Goal: Task Accomplishment & Management: Complete application form

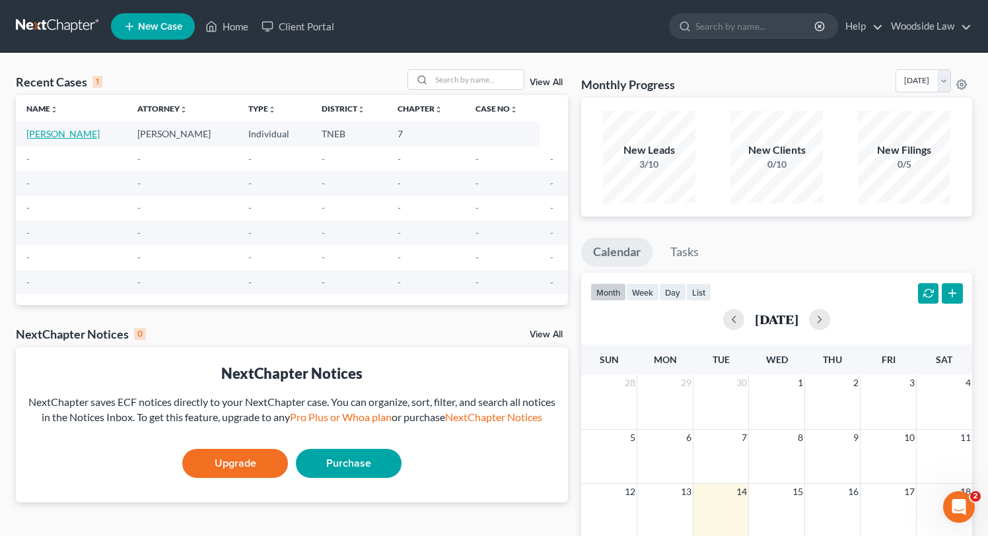
click at [77, 136] on link "[PERSON_NAME]" at bounding box center [62, 133] width 73 height 11
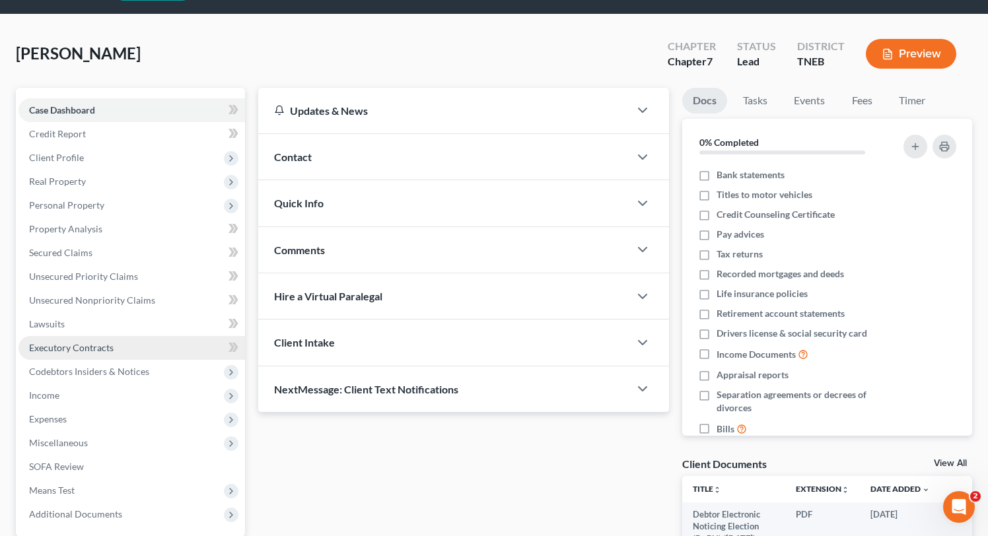
scroll to position [30, 0]
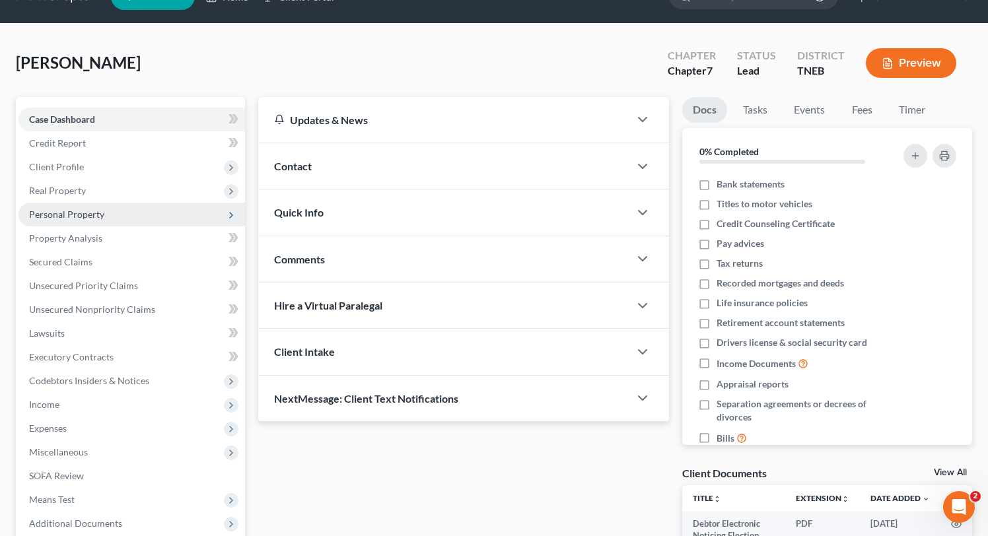
click at [78, 210] on span "Personal Property" at bounding box center [66, 214] width 75 height 11
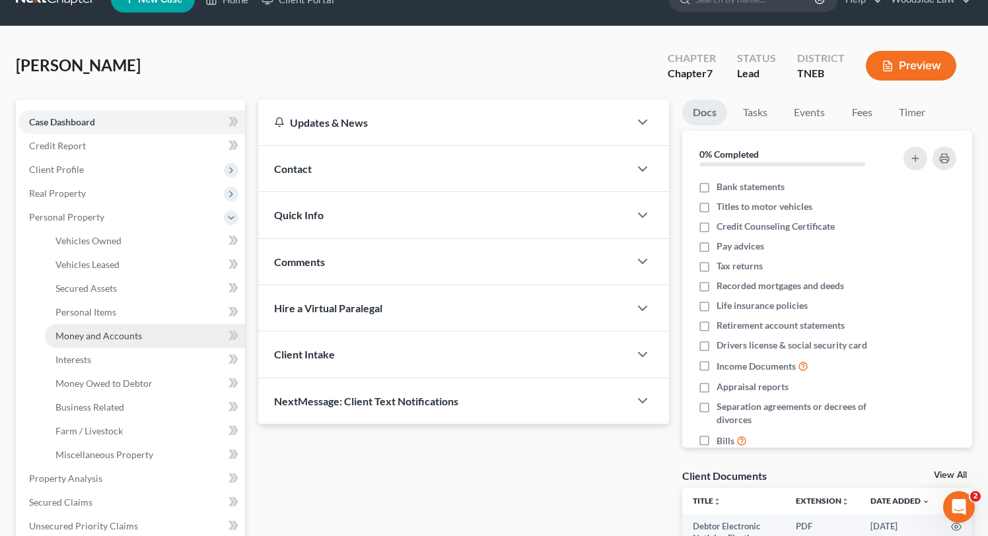
scroll to position [17, 0]
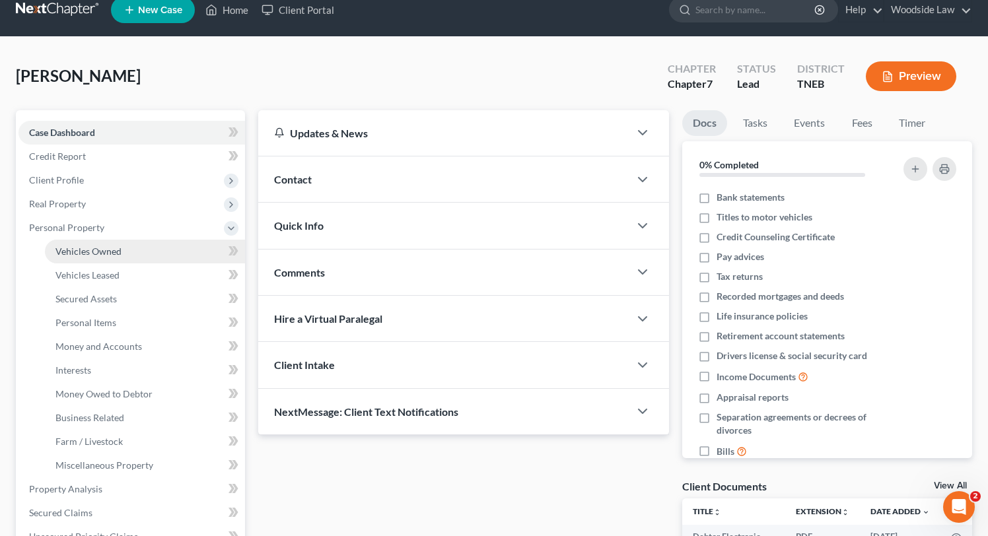
click at [96, 253] on span "Vehicles Owned" at bounding box center [88, 251] width 66 height 11
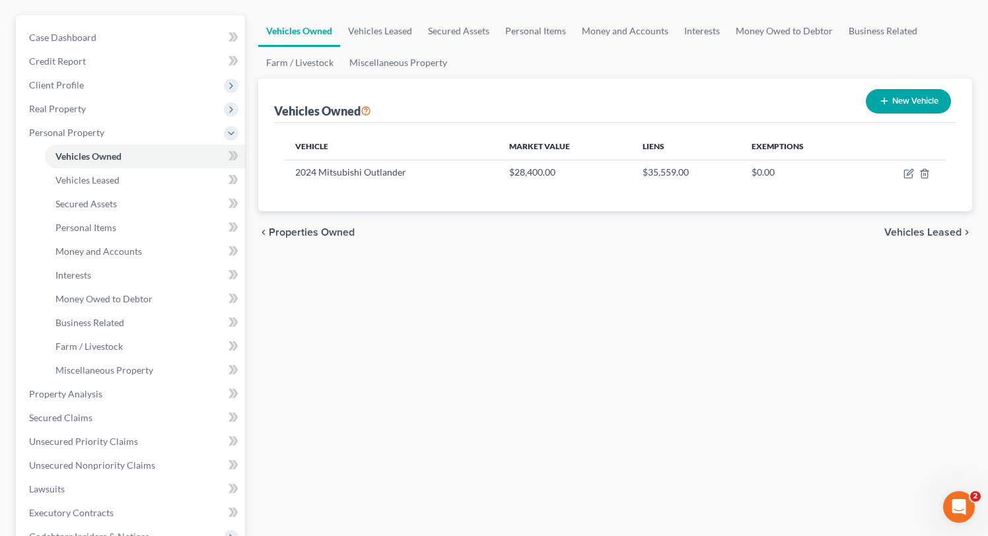
scroll to position [110, 0]
click at [902, 235] on span "Vehicles Leased" at bounding box center [922, 233] width 77 height 11
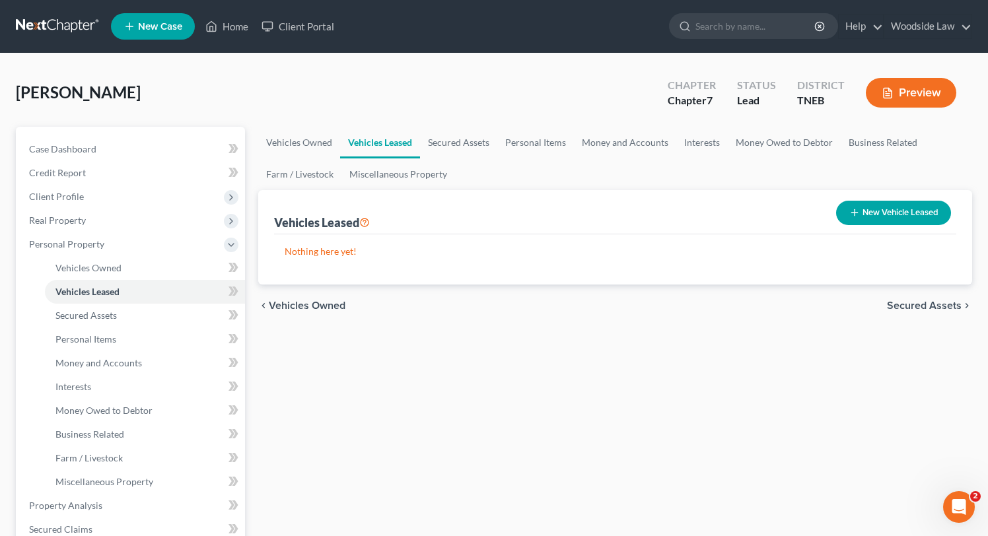
click at [910, 311] on div "chevron_left Vehicles Owned Secured Assets chevron_right" at bounding box center [615, 306] width 714 height 42
click at [902, 307] on span "Secured Assets" at bounding box center [924, 305] width 75 height 11
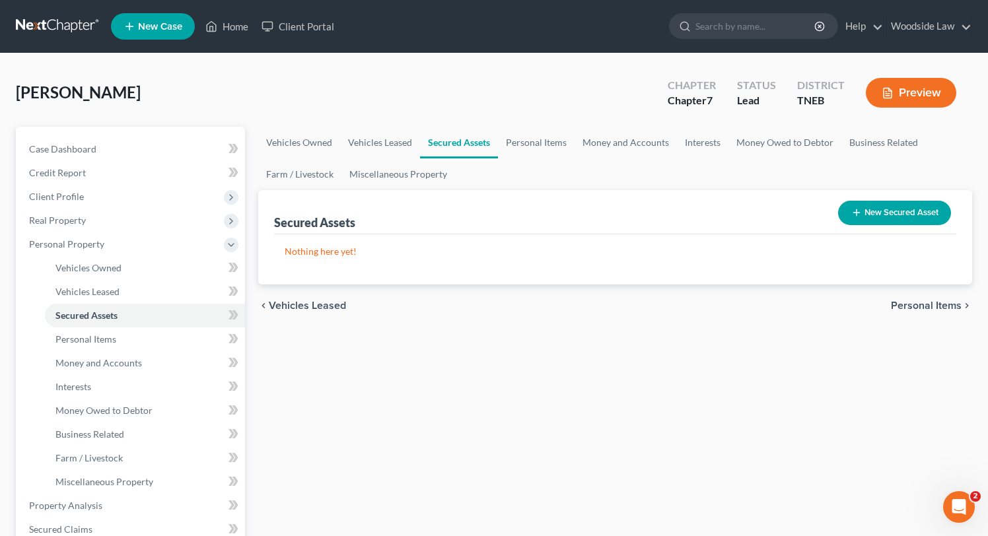
click at [902, 304] on span "Personal Items" at bounding box center [926, 305] width 71 height 11
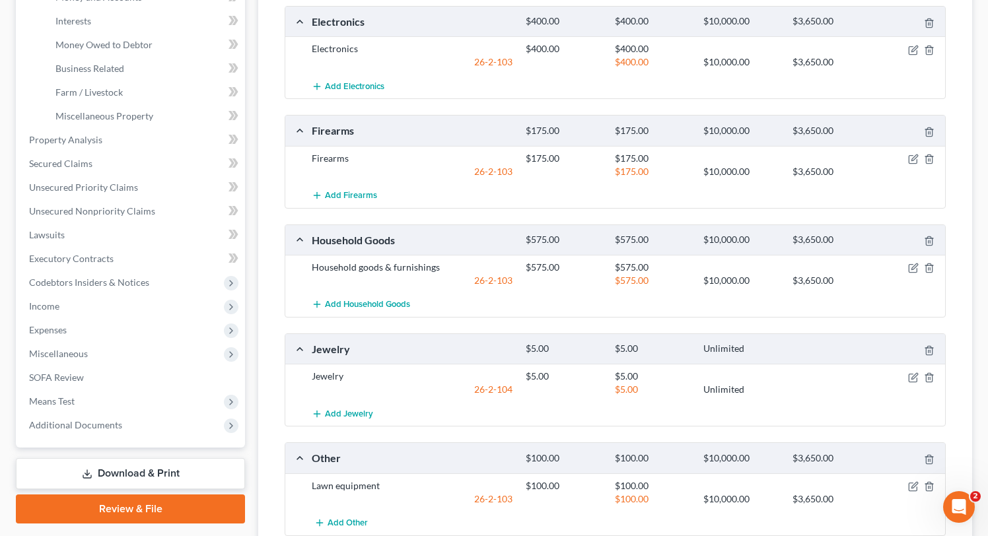
scroll to position [367, 0]
click at [912, 160] on icon "button" at bounding box center [913, 158] width 11 height 11
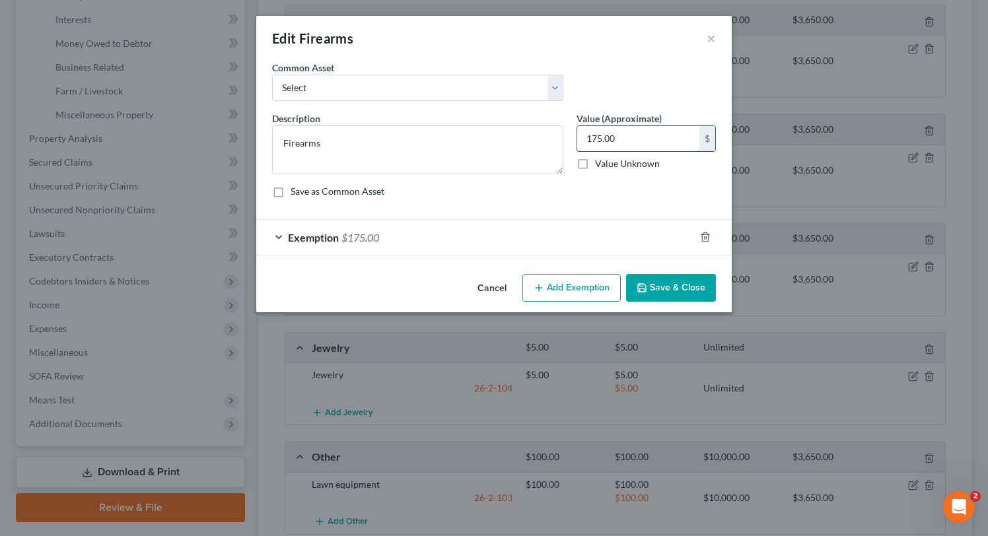
click at [619, 145] on input "175.00" at bounding box center [638, 138] width 122 height 25
type input "75"
click at [471, 235] on div "Exemption $175.00" at bounding box center [475, 237] width 438 height 35
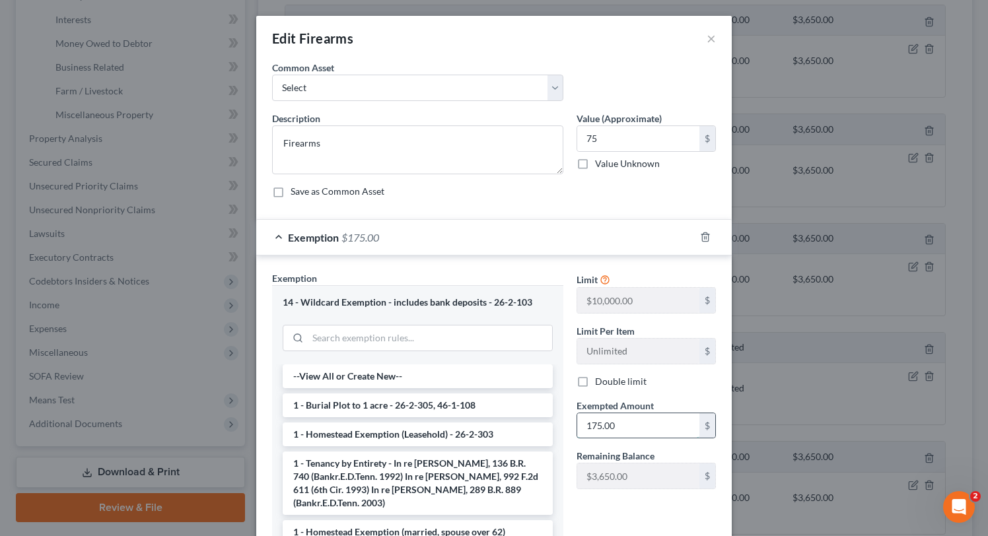
click at [627, 426] on input "175.00" at bounding box center [638, 425] width 122 height 25
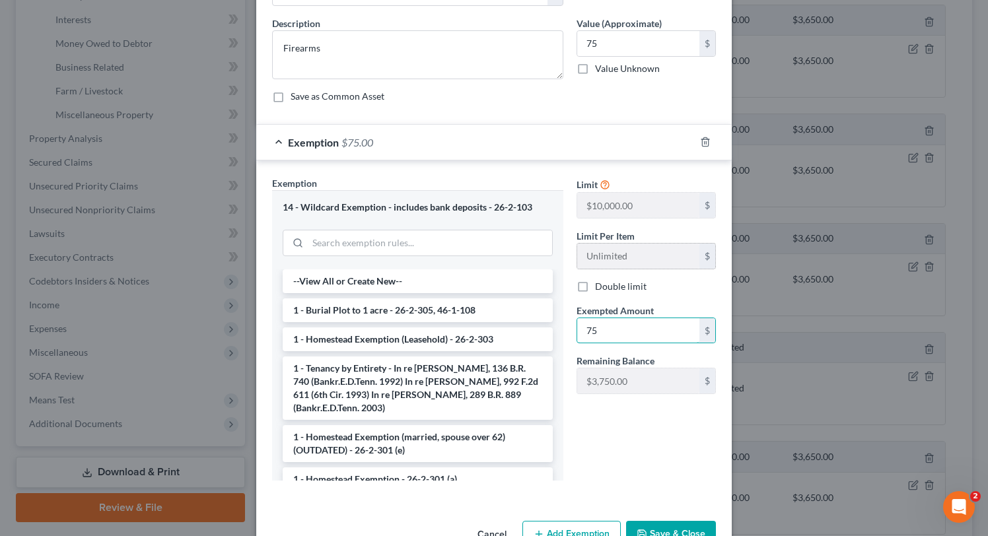
scroll to position [133, 0]
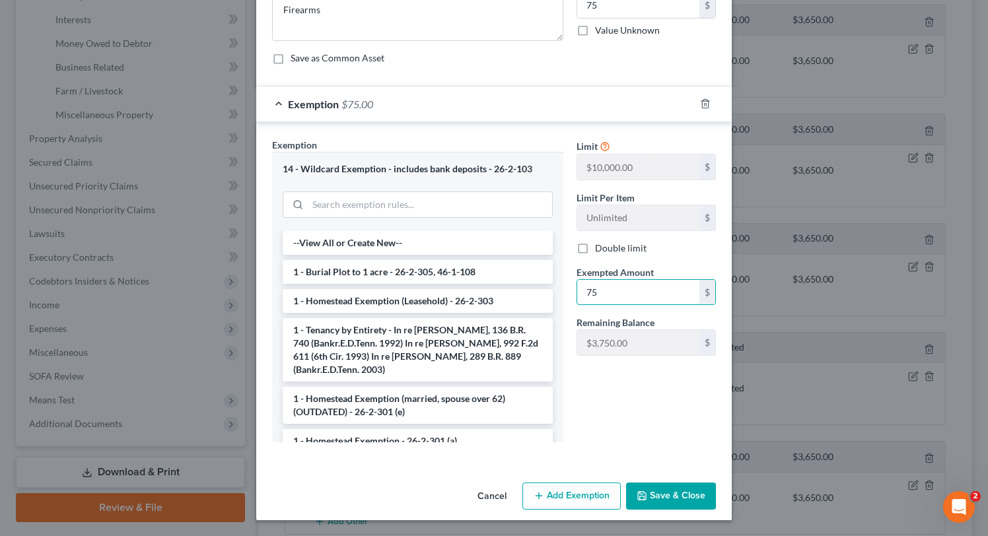
type input "75"
click at [622, 401] on div "Limit $10,000.00 $ Limit Per Item Unlimited $ Double limit Exempted Amount * 75…" at bounding box center [646, 295] width 153 height 314
click at [681, 487] on button "Save & Close" at bounding box center [671, 497] width 90 height 28
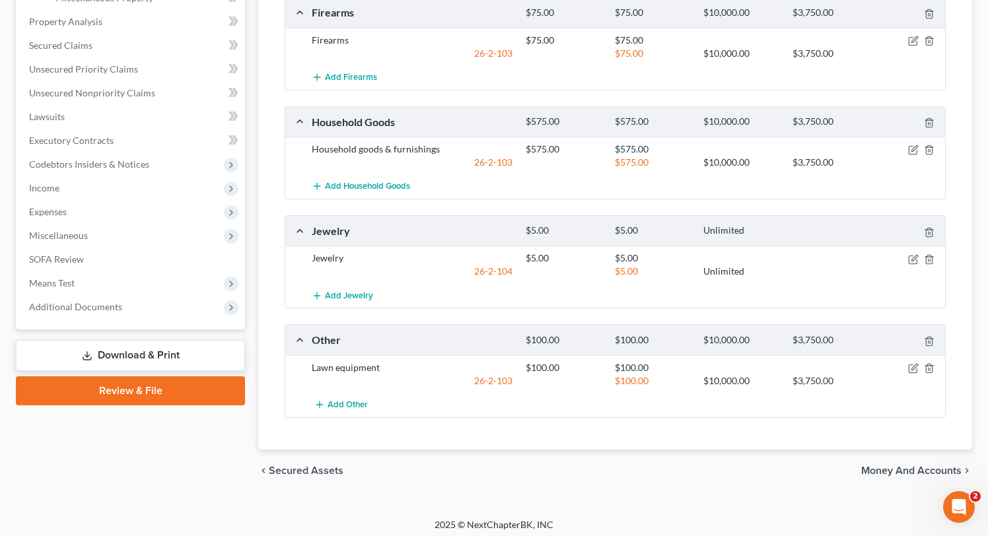
scroll to position [485, 0]
click at [916, 366] on icon "button" at bounding box center [912, 368] width 8 height 8
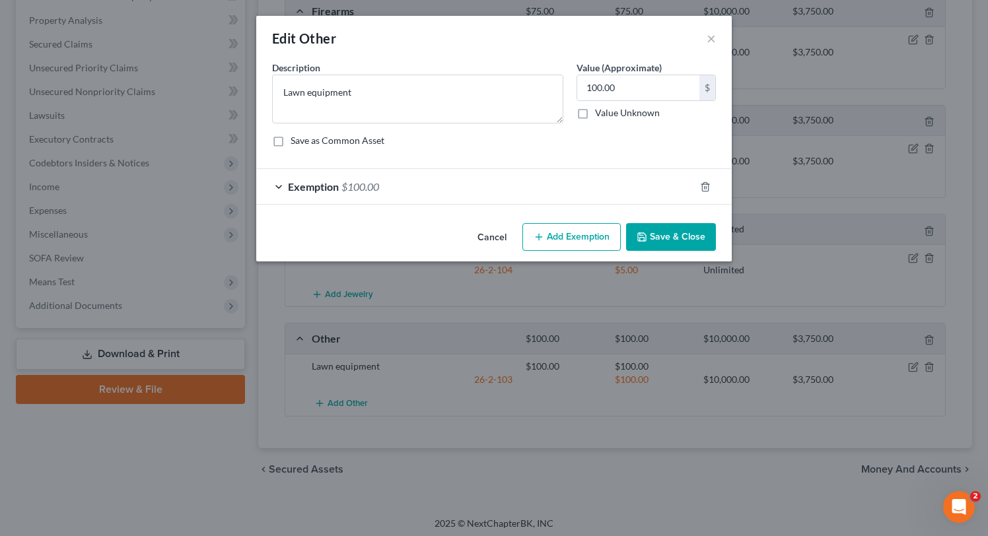
click at [563, 154] on div "Description * Lawn equipment Value (Approximate) 100.00 $ Value Unknown Balance…" at bounding box center [493, 109] width 457 height 97
click at [609, 22] on div "Edit Other ×" at bounding box center [493, 38] width 475 height 45
click at [681, 236] on button "Save & Close" at bounding box center [671, 237] width 90 height 28
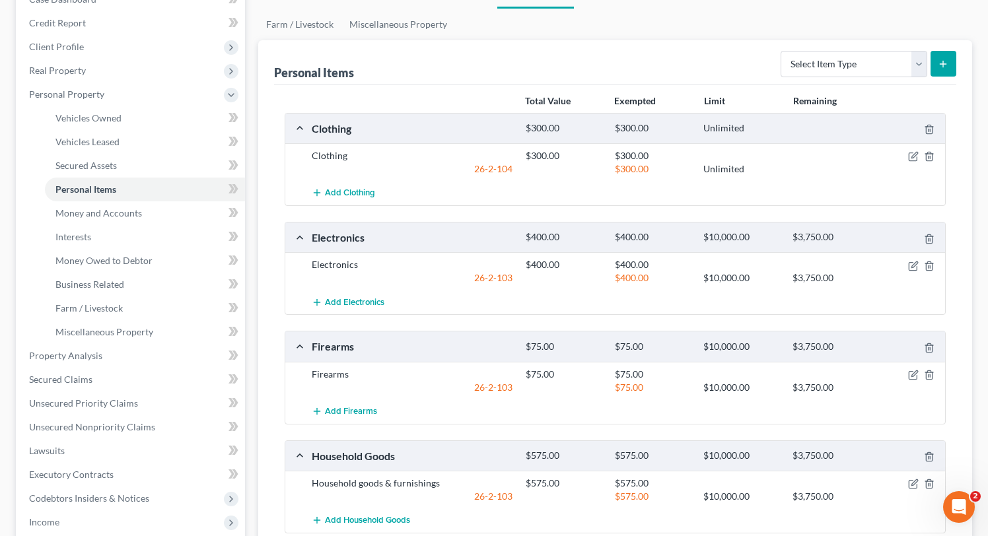
scroll to position [149, 0]
click at [97, 267] on link "Money Owed to Debtor" at bounding box center [145, 262] width 200 height 24
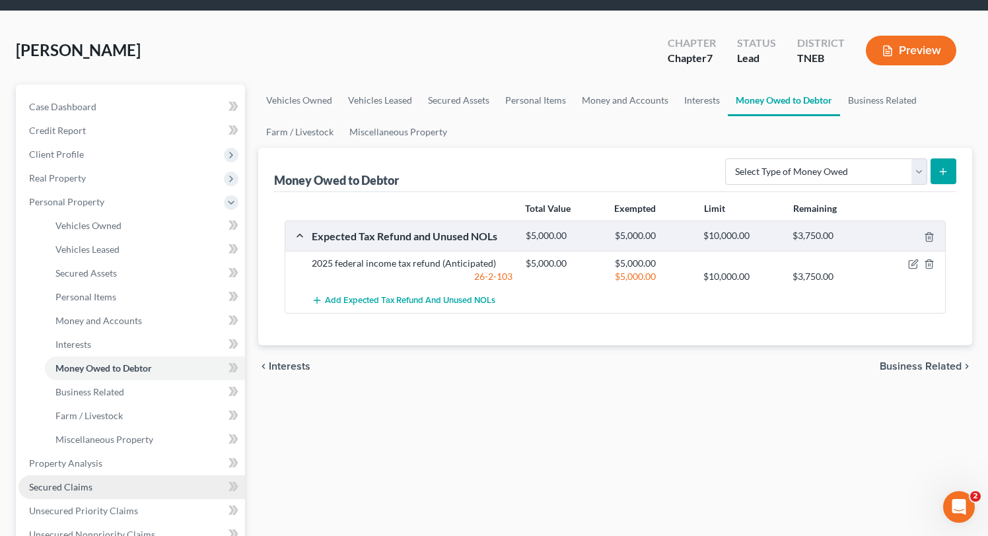
scroll to position [402, 0]
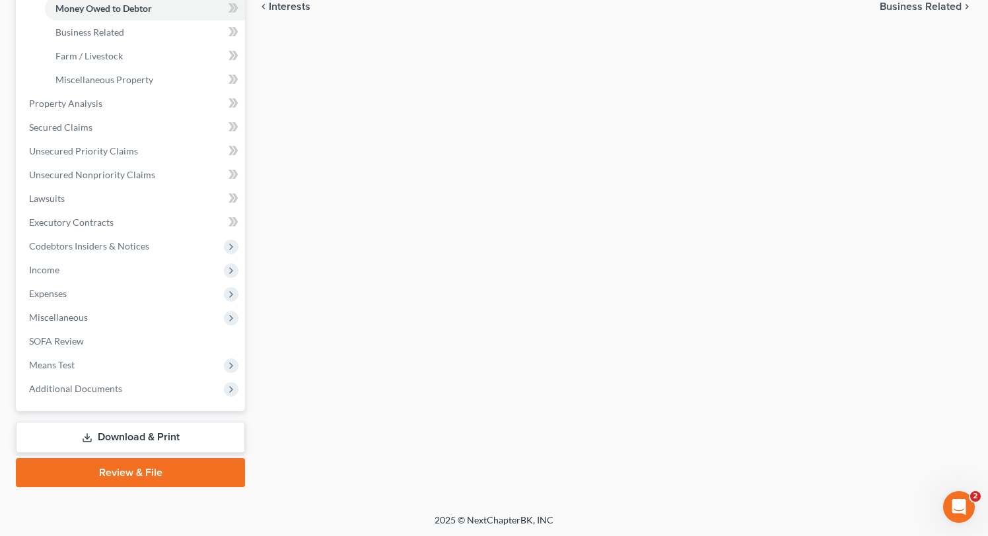
click at [119, 441] on link "Download & Print" at bounding box center [130, 437] width 229 height 31
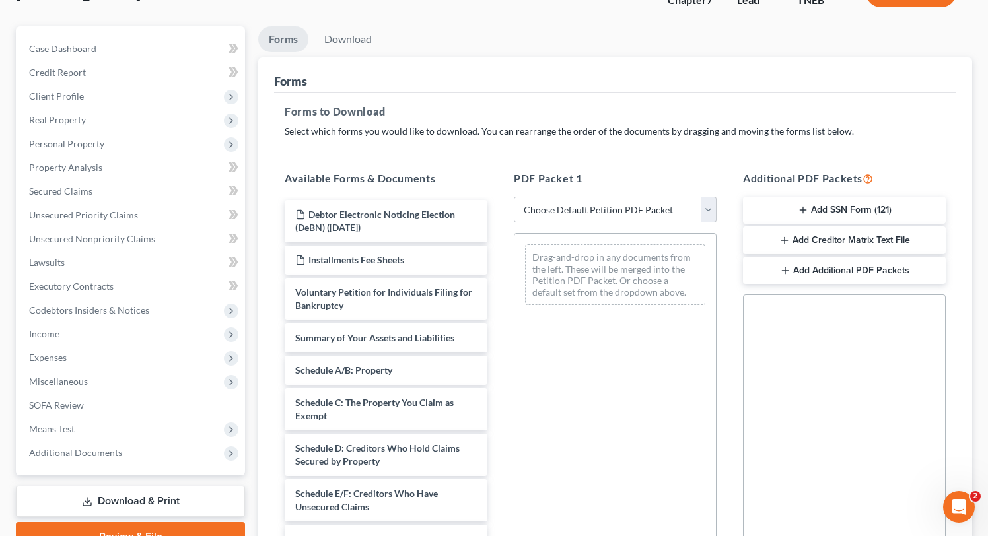
scroll to position [106, 0]
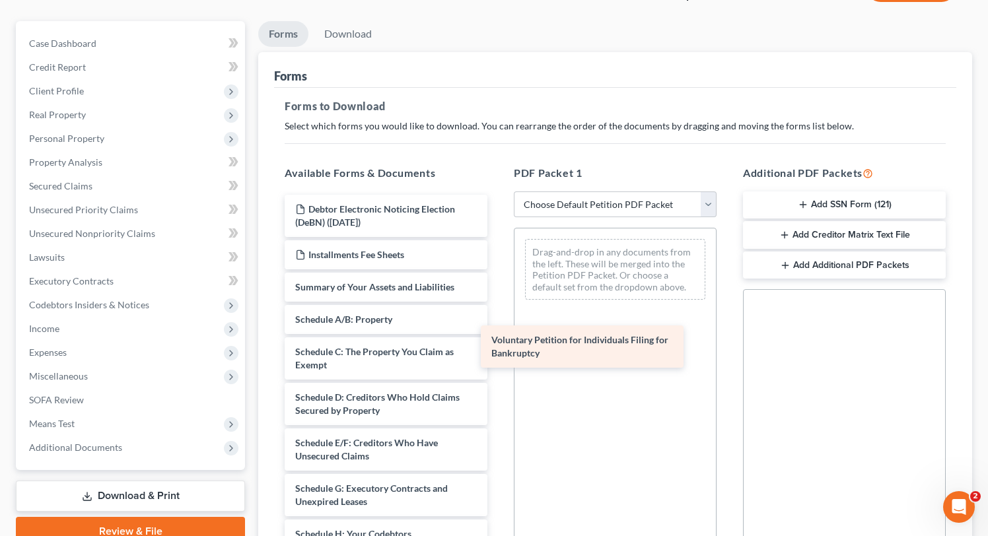
drag, startPoint x: 388, startPoint y: 294, endPoint x: 584, endPoint y: 347, distance: 203.1
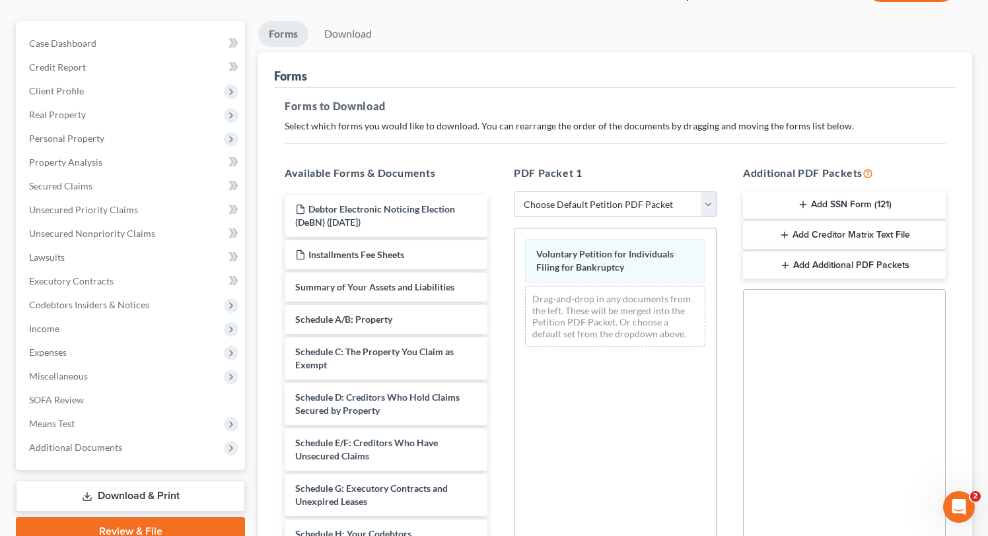
click at [843, 209] on button "Add SSN Form (121)" at bounding box center [844, 205] width 203 height 28
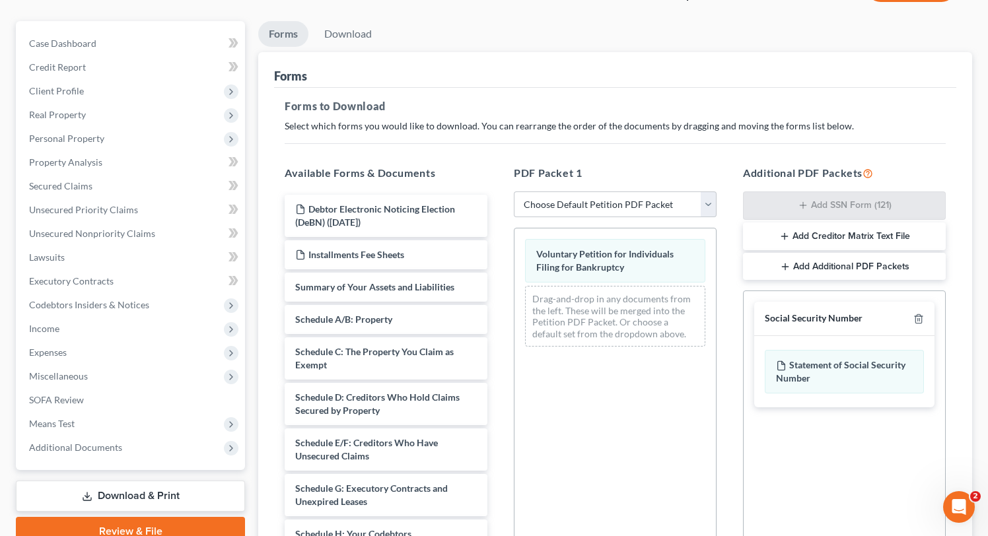
click at [849, 234] on button "Add Creditor Matrix Text File" at bounding box center [844, 236] width 203 height 28
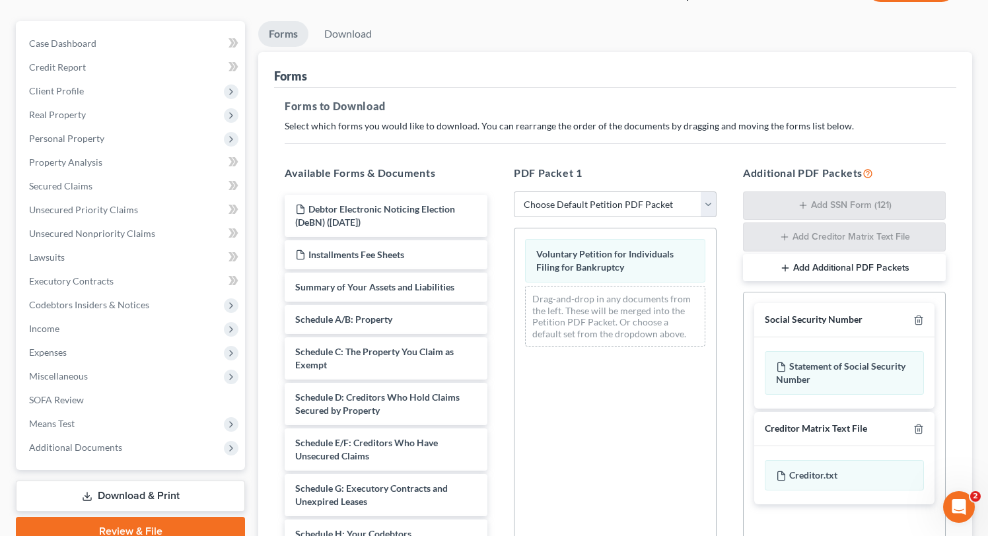
click at [848, 263] on button "Add Additional PDF Packets" at bounding box center [844, 268] width 203 height 28
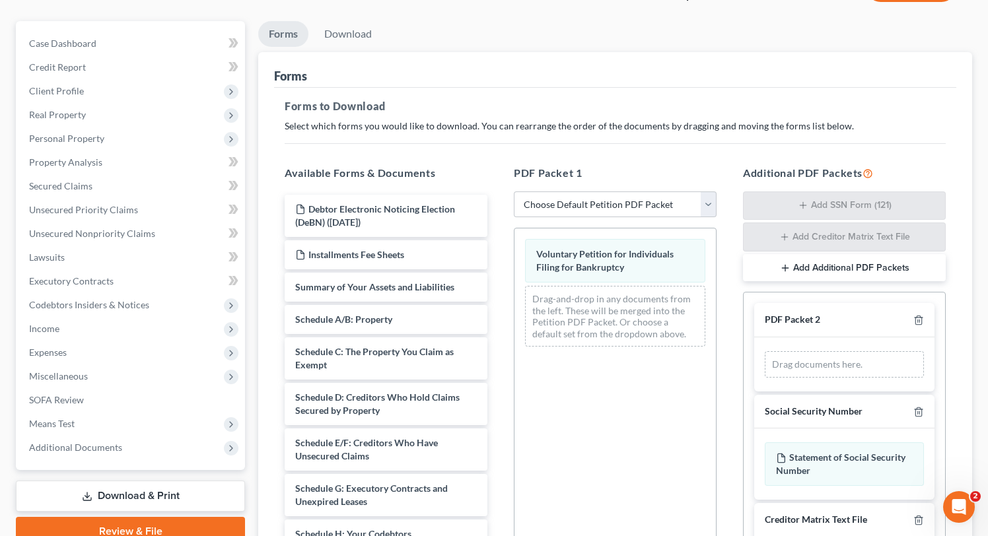
click at [848, 263] on button "Add Additional PDF Packets" at bounding box center [844, 268] width 203 height 28
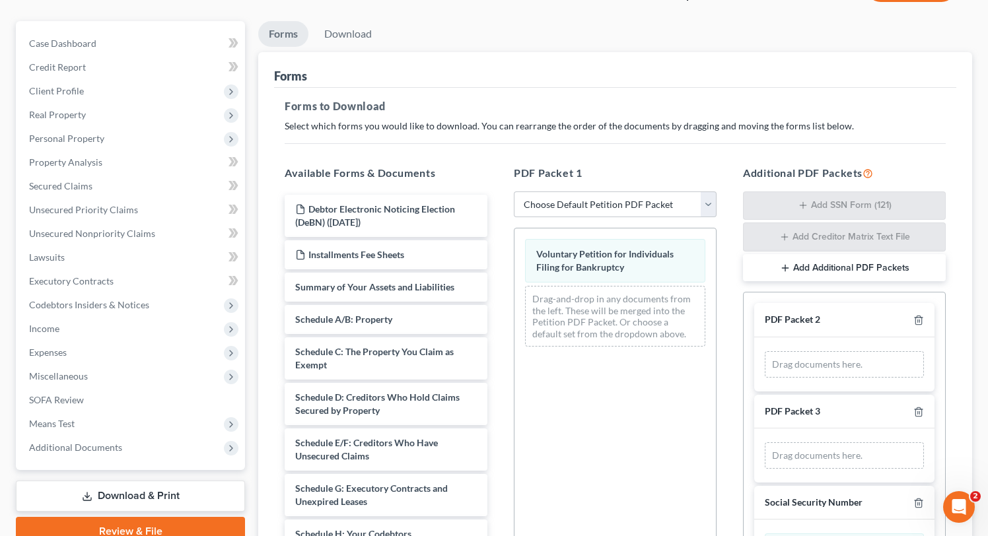
click at [848, 263] on button "Add Additional PDF Packets" at bounding box center [844, 268] width 203 height 28
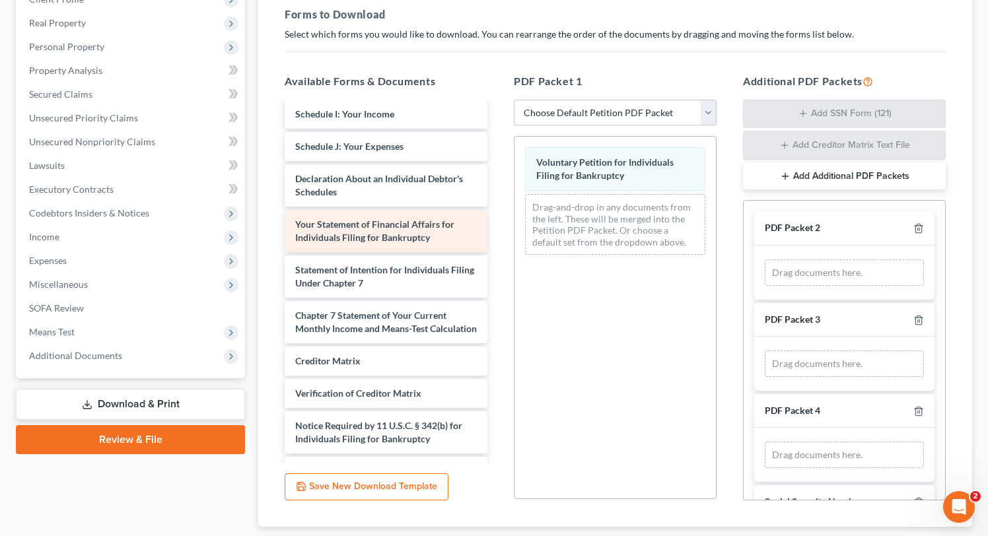
scroll to position [355, 0]
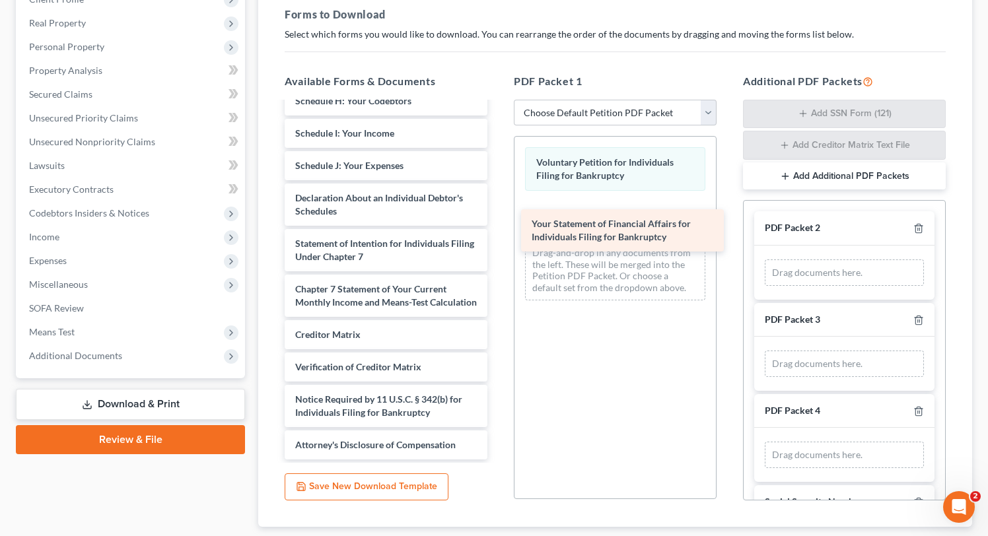
drag, startPoint x: 384, startPoint y: 226, endPoint x: 621, endPoint y: 222, distance: 236.4
click at [498, 222] on div "Your Statement of Financial Affairs for Individuals Filing for Bankruptcy Debto…" at bounding box center [386, 111] width 224 height 698
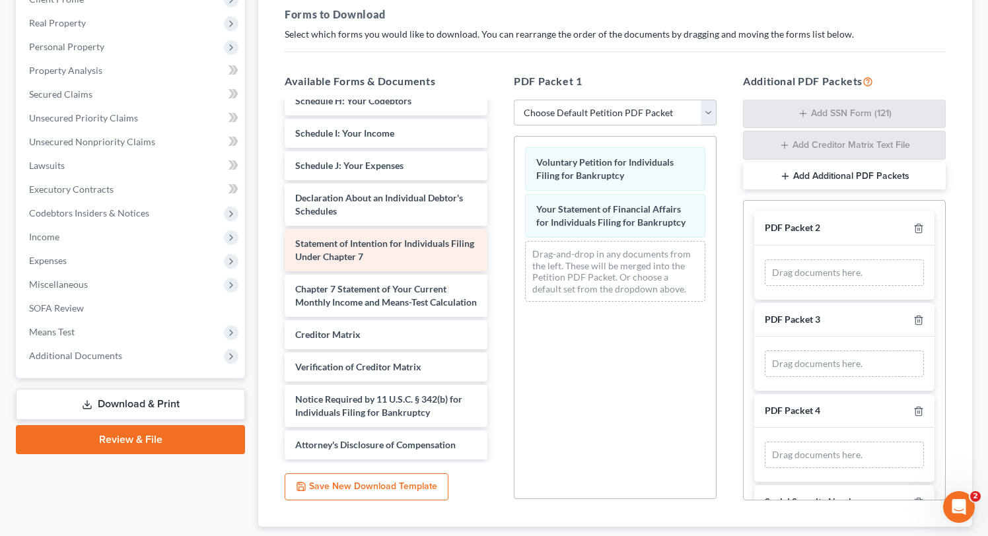
scroll to position [0, 0]
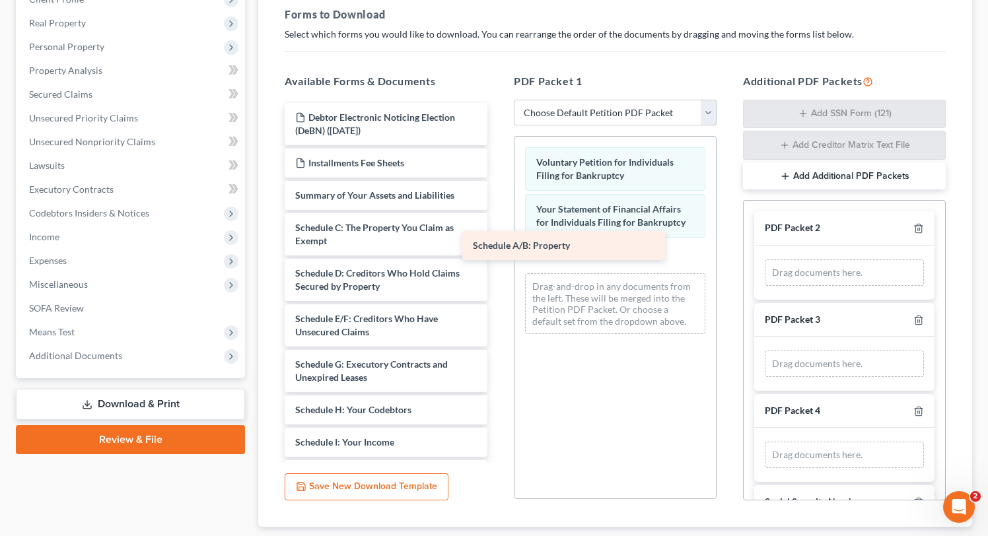
drag, startPoint x: 374, startPoint y: 226, endPoint x: 552, endPoint y: 246, distance: 178.6
click at [498, 246] on div "Schedule A/B: Property Debtor Electronic Noticing Election (DeBN) ([DATE]) Inst…" at bounding box center [386, 435] width 224 height 665
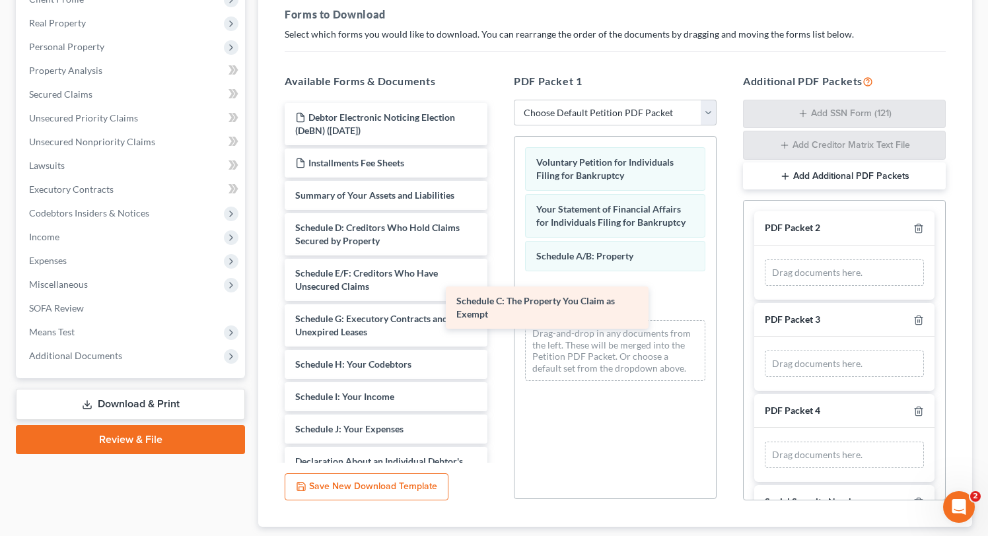
drag, startPoint x: 388, startPoint y: 223, endPoint x: 572, endPoint y: 289, distance: 195.0
click at [498, 289] on div "Schedule C: The Property You Claim as Exempt Debtor Electronic Noticing Electio…" at bounding box center [386, 413] width 224 height 620
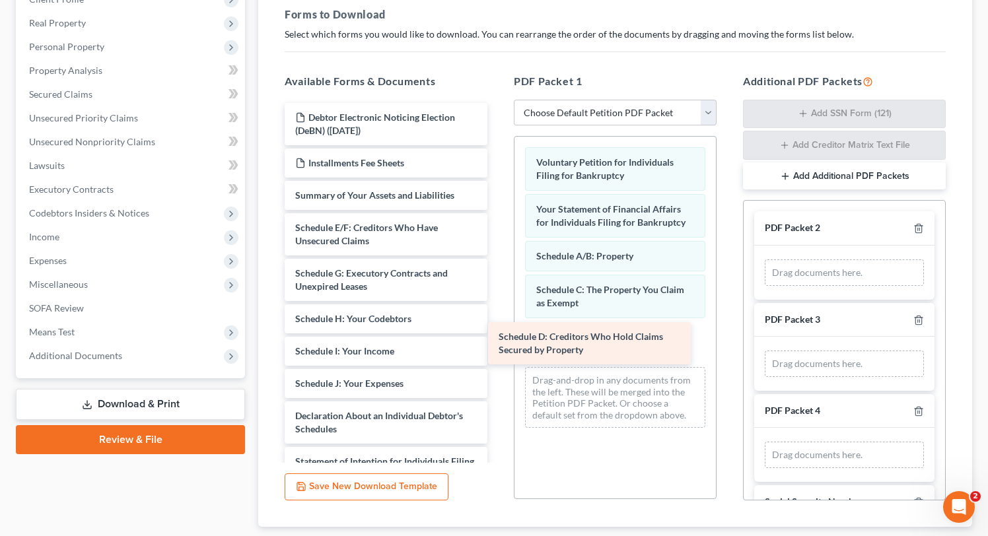
drag, startPoint x: 360, startPoint y: 236, endPoint x: 566, endPoint y: 343, distance: 232.4
click at [498, 343] on div "Schedule D: Creditors Who Hold Claims Secured by Property Debtor Electronic Not…" at bounding box center [386, 390] width 224 height 574
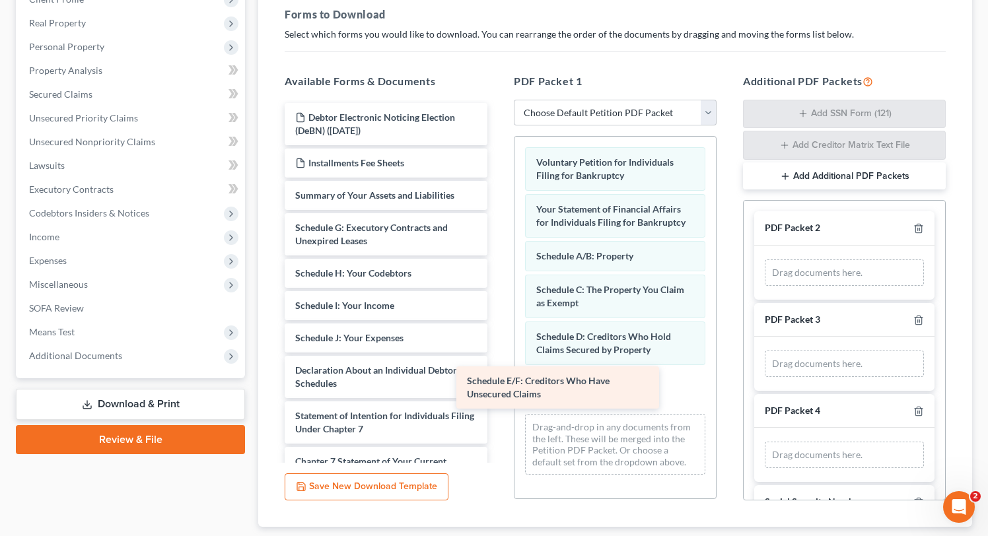
drag, startPoint x: 339, startPoint y: 227, endPoint x: 526, endPoint y: 373, distance: 236.5
click at [498, 372] on div "Schedule E/F: Creditors Who Have Unsecured Claims Debtor Electronic Noticing El…" at bounding box center [386, 367] width 224 height 529
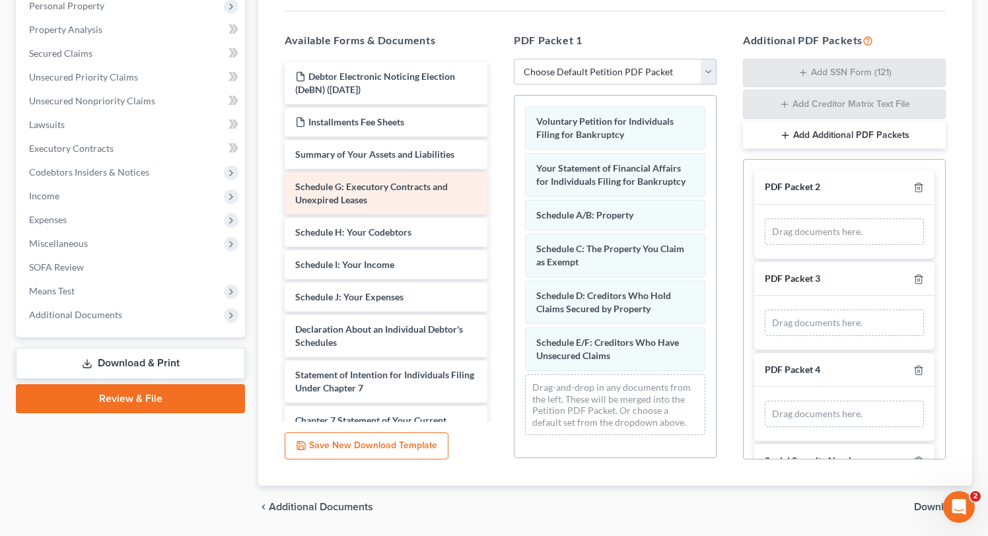
scroll to position [237, 0]
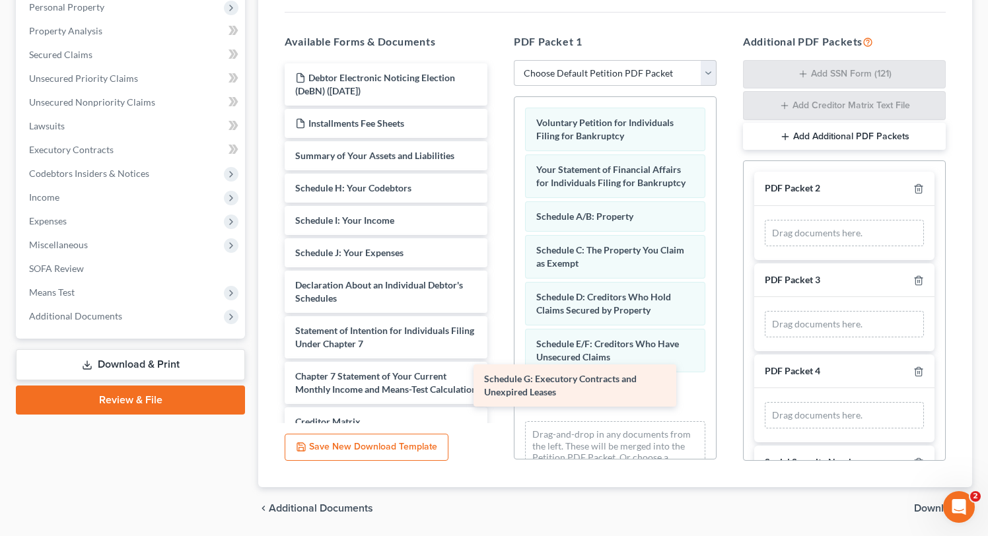
drag, startPoint x: 348, startPoint y: 190, endPoint x: 545, endPoint y: 378, distance: 272.2
click at [498, 378] on div "Schedule G: Executory Contracts and Unexpired Leases Debtor Electronic Noticing…" at bounding box center [386, 304] width 224 height 483
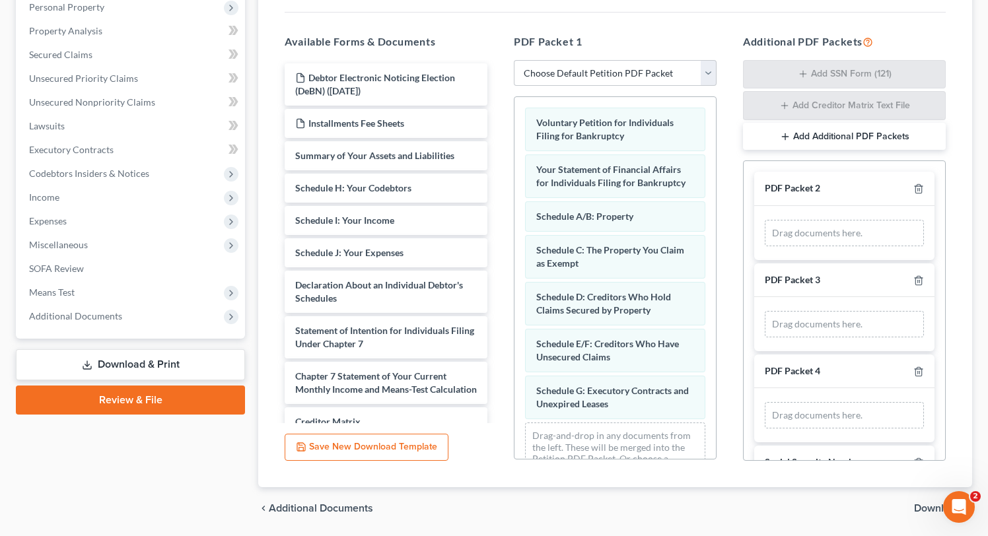
scroll to position [35, 0]
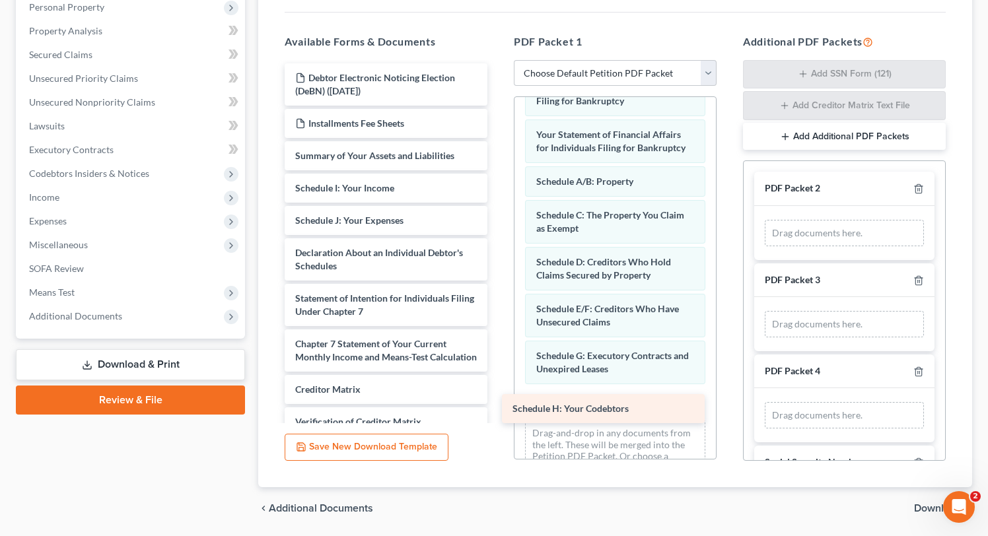
drag, startPoint x: 353, startPoint y: 186, endPoint x: 570, endPoint y: 392, distance: 299.3
click at [498, 392] on div "Schedule H: Your Codebtors Debtor Electronic Noticing Election (DeBN) ([DATE]) …" at bounding box center [386, 288] width 224 height 451
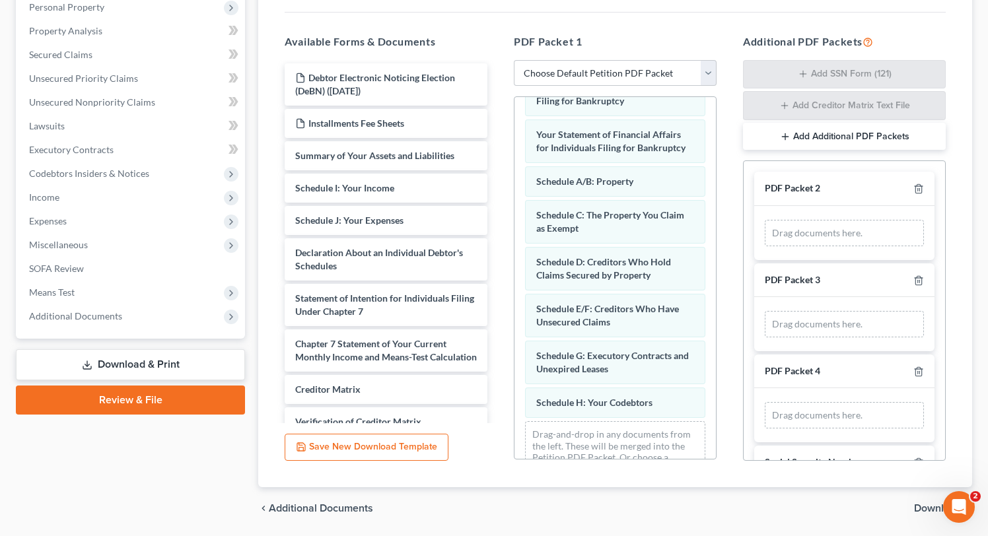
scroll to position [69, 0]
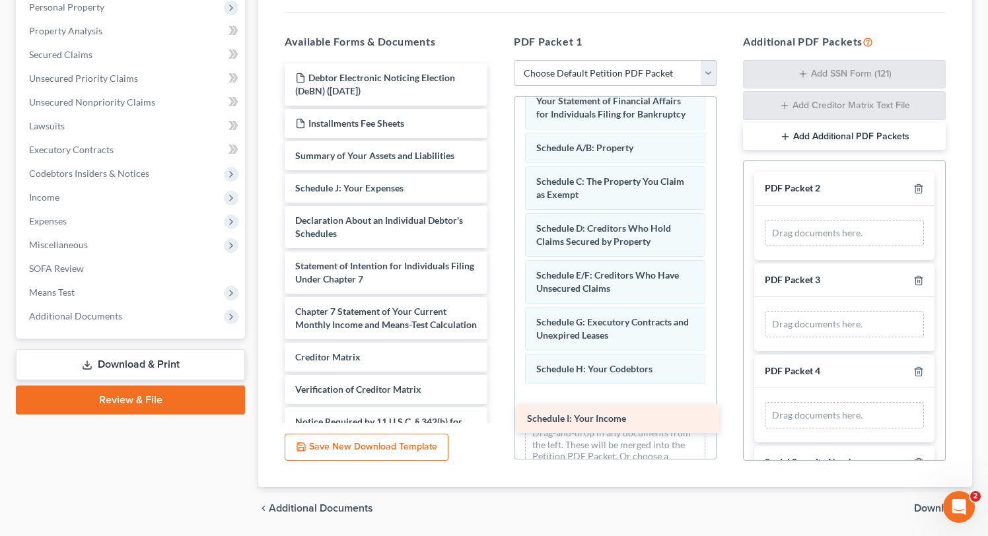
drag, startPoint x: 356, startPoint y: 186, endPoint x: 583, endPoint y: 401, distance: 313.3
click at [498, 401] on div "Schedule I: Your Income Debtor Electronic Noticing Election (DeBN) ([DATE]) Ins…" at bounding box center [386, 272] width 224 height 419
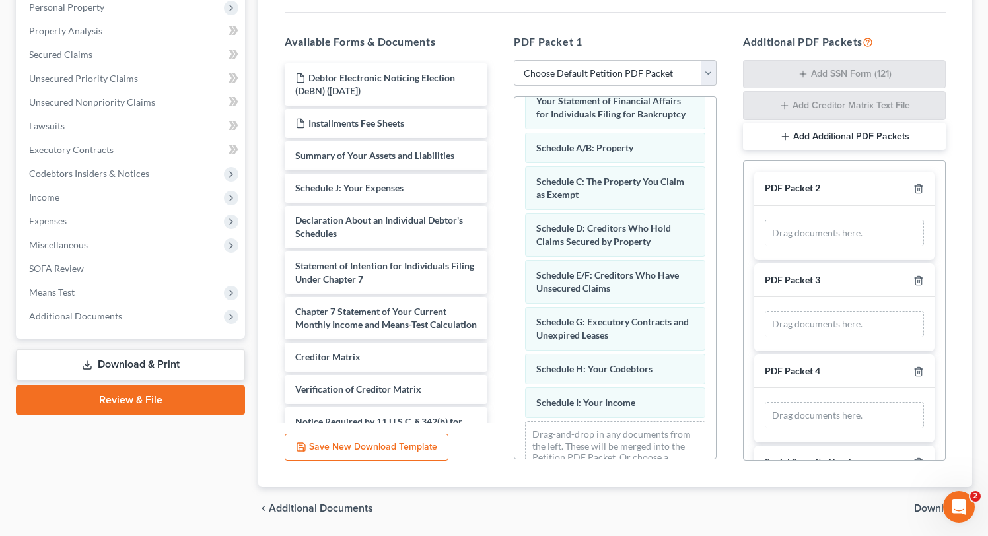
scroll to position [102, 0]
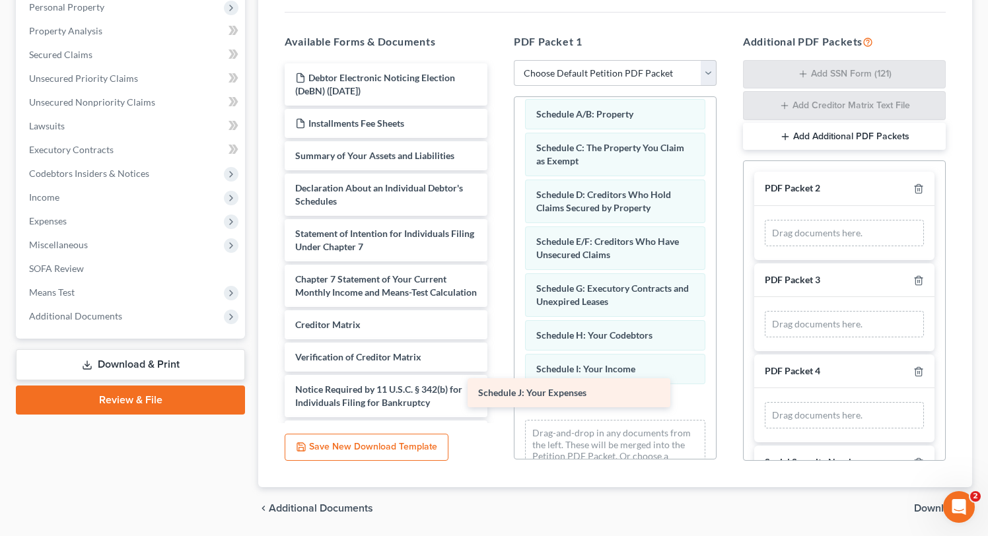
drag, startPoint x: 356, startPoint y: 190, endPoint x: 548, endPoint y: 396, distance: 281.2
click at [498, 396] on div "Schedule J: Your Expenses Debtor Electronic Noticing Election (DeBN) ([DATE]) I…" at bounding box center [386, 256] width 224 height 386
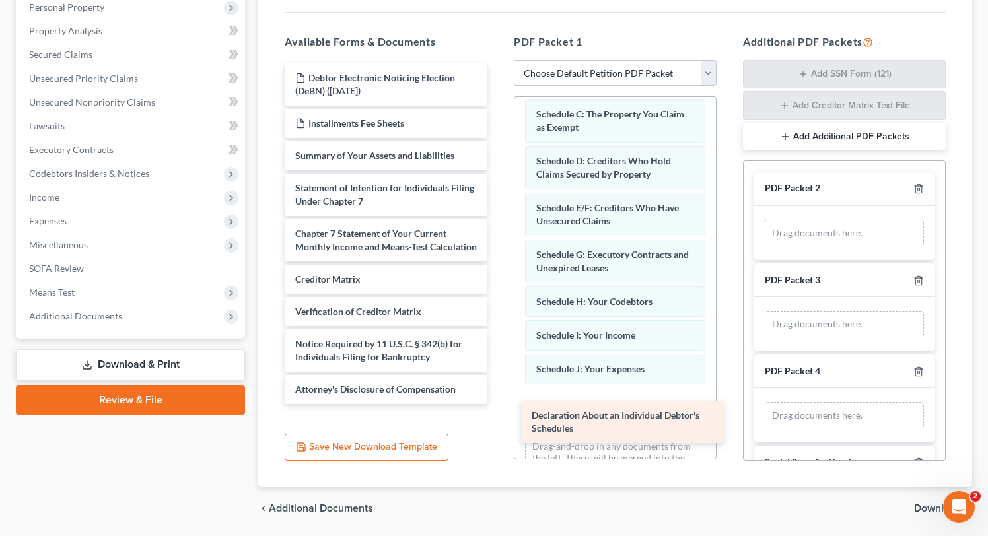
drag, startPoint x: 339, startPoint y: 191, endPoint x: 570, endPoint y: 392, distance: 306.5
click at [498, 392] on div "Declaration About an Individual Debtor's Schedules Debtor Electronic Noticing E…" at bounding box center [386, 233] width 224 height 341
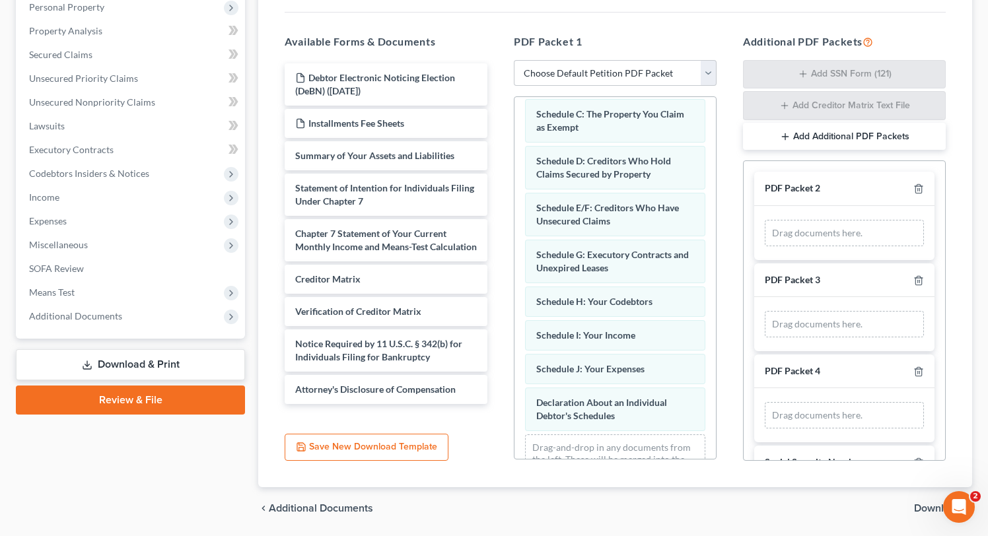
scroll to position [183, 0]
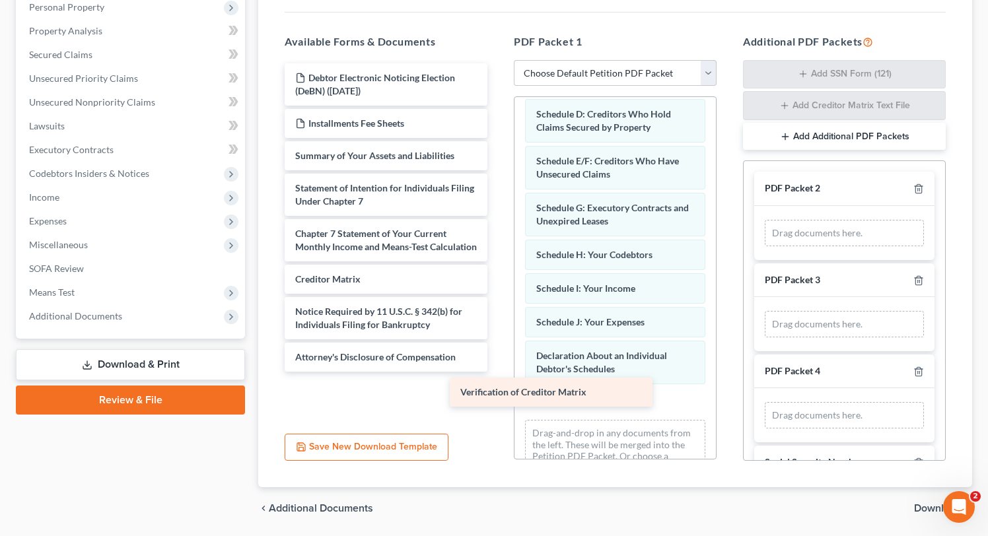
drag, startPoint x: 367, startPoint y: 322, endPoint x: 539, endPoint y: 392, distance: 185.4
click at [498, 372] on div "Verification of Creditor Matrix Debtor Electronic Noticing Election (DeBN) ([DA…" at bounding box center [386, 217] width 224 height 308
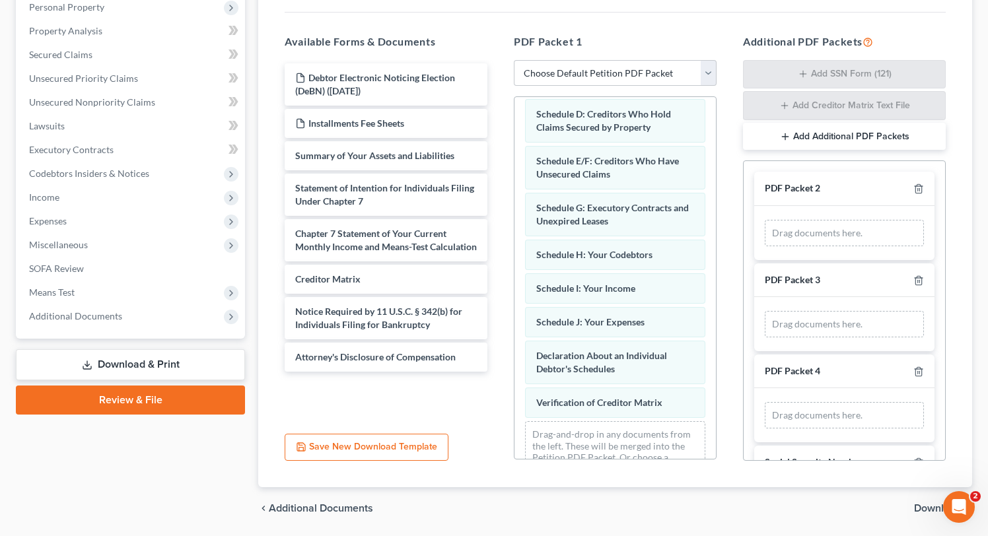
scroll to position [217, 0]
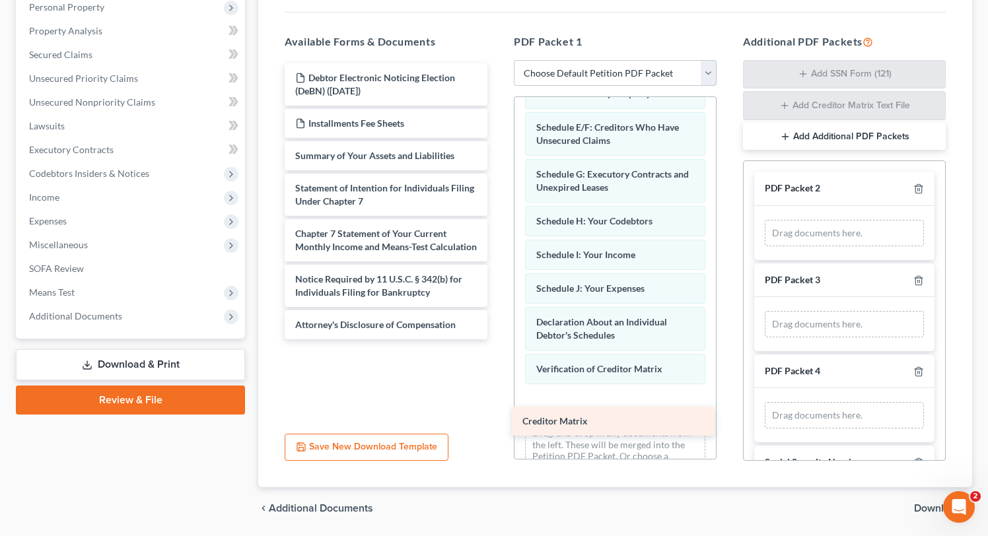
drag, startPoint x: 331, startPoint y: 293, endPoint x: 572, endPoint y: 396, distance: 261.4
click at [498, 339] on div "Creditor Matrix Debtor Electronic Noticing Election (DeBN) ([DATE]) Installment…" at bounding box center [386, 201] width 224 height 276
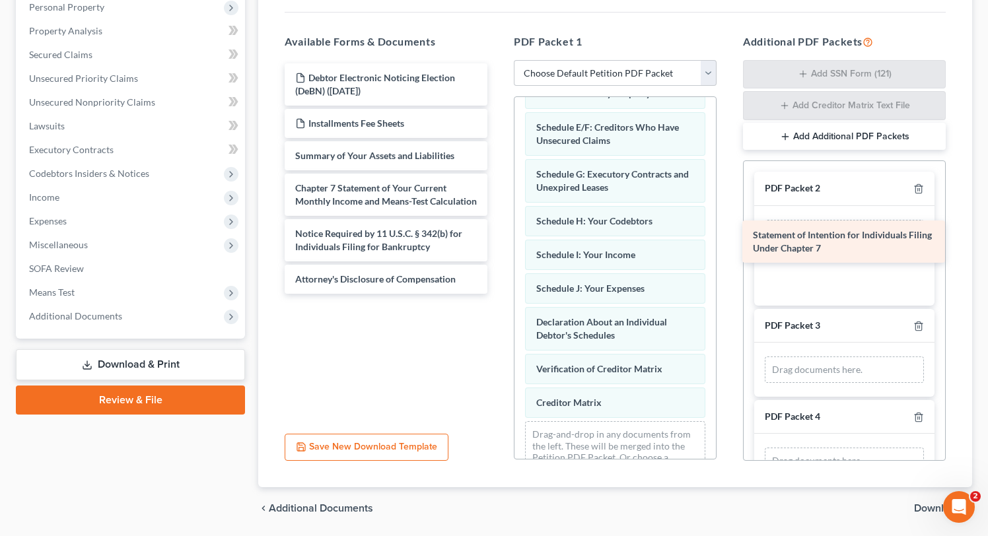
drag, startPoint x: 360, startPoint y: 186, endPoint x: 805, endPoint y: 211, distance: 446.3
click at [498, 211] on div "Statement of Intention for Individuals Filing Under Chapter 7 Debtor Electronic…" at bounding box center [386, 178] width 224 height 230
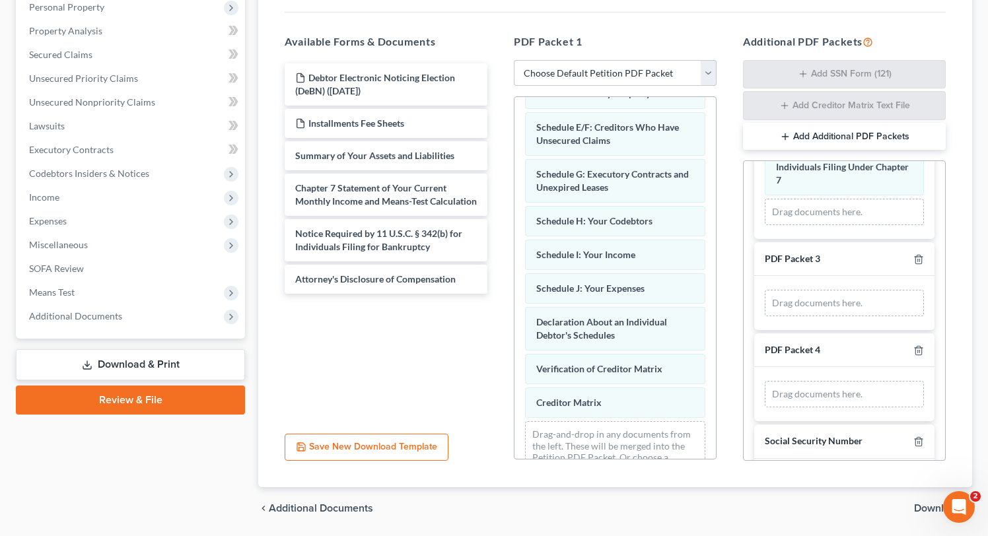
scroll to position [88, 0]
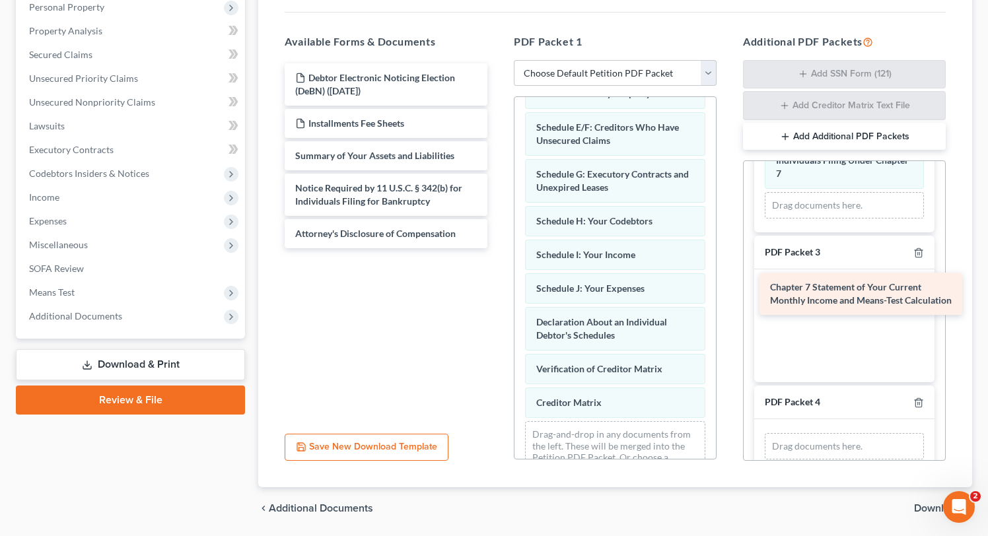
drag, startPoint x: 365, startPoint y: 190, endPoint x: 820, endPoint y: 290, distance: 465.8
click at [498, 248] on div "Chapter 7 Statement of Your Current Monthly Income and Means-Test Calculation D…" at bounding box center [386, 155] width 224 height 185
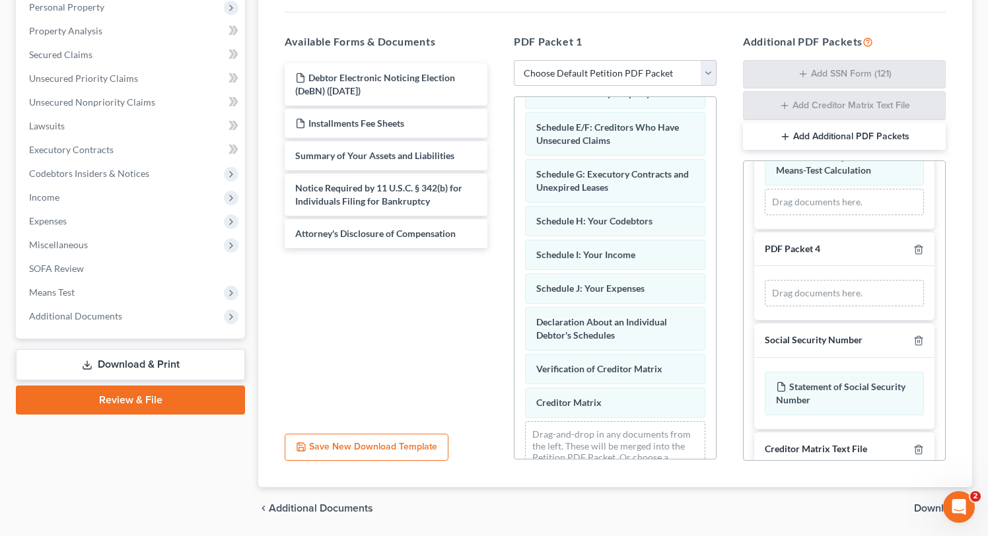
scroll to position [246, 0]
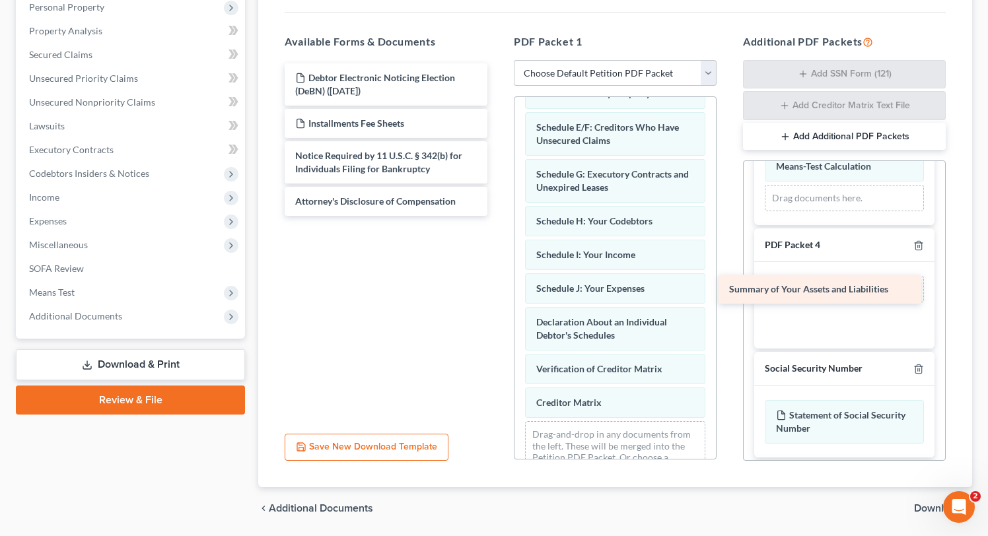
drag, startPoint x: 409, startPoint y: 153, endPoint x: 845, endPoint y: 287, distance: 456.3
click at [498, 216] on div "Summary of Your Assets and Liabilities Debtor Electronic Noticing Election (DeB…" at bounding box center [386, 139] width 224 height 153
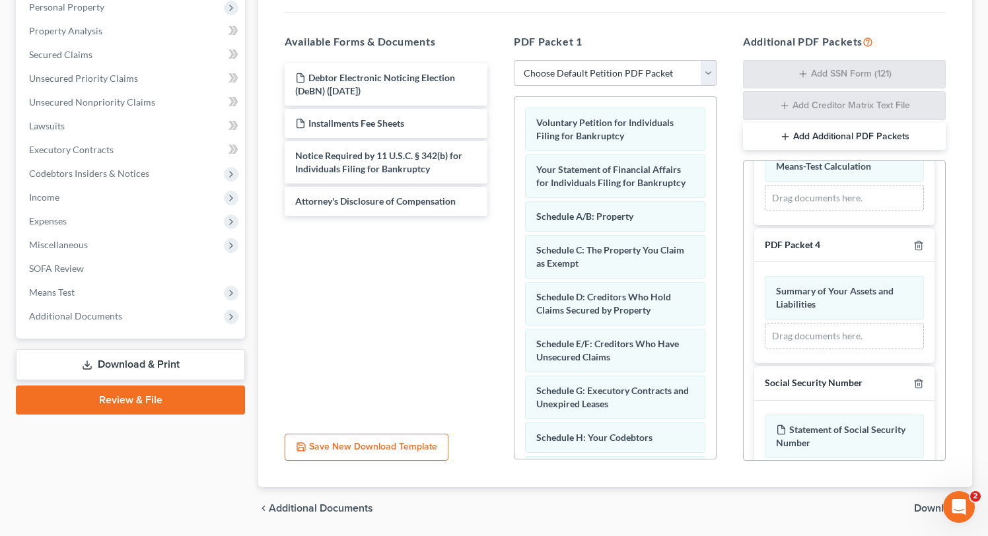
scroll to position [0, 0]
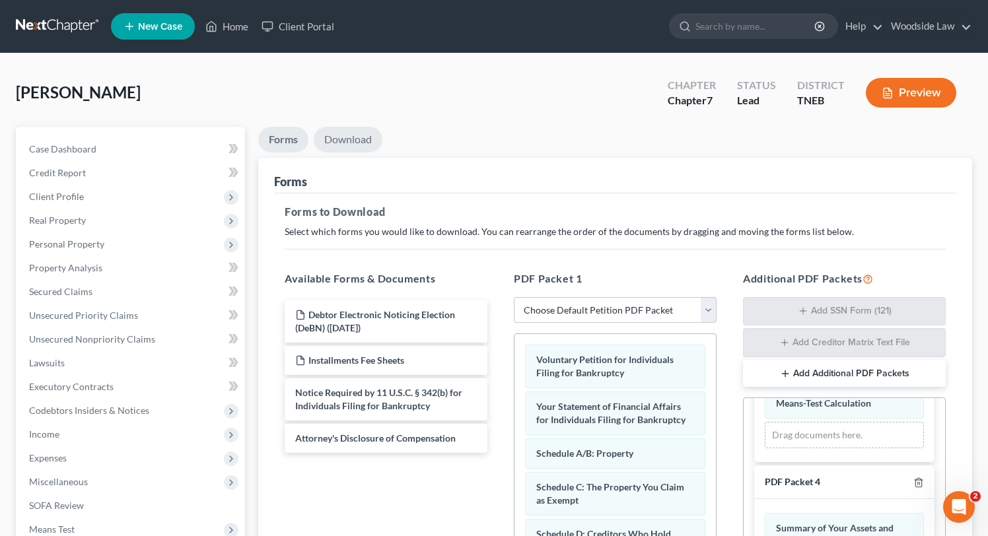
click at [356, 136] on link "Download" at bounding box center [348, 140] width 69 height 26
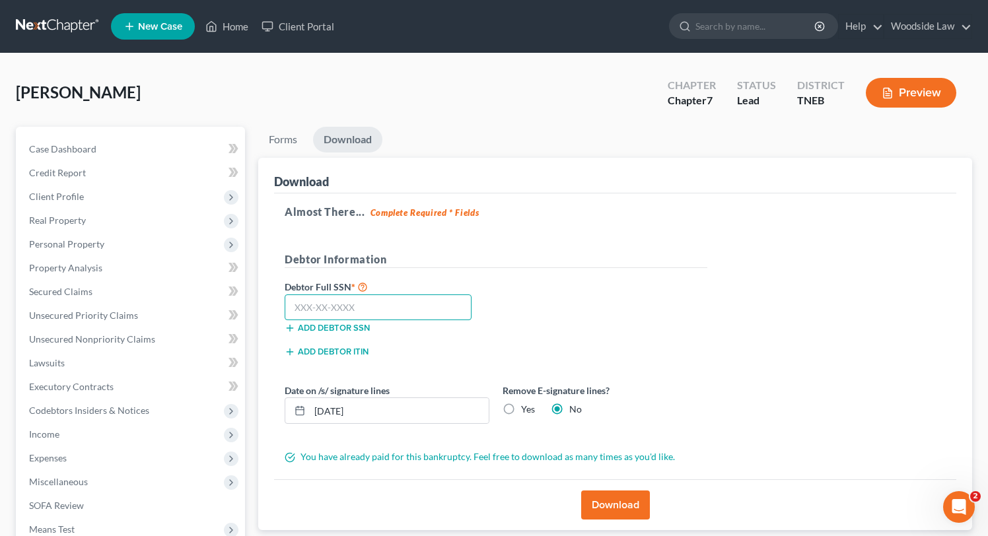
click at [380, 307] on input "text" at bounding box center [378, 307] width 187 height 26
type input "412-84-6633"
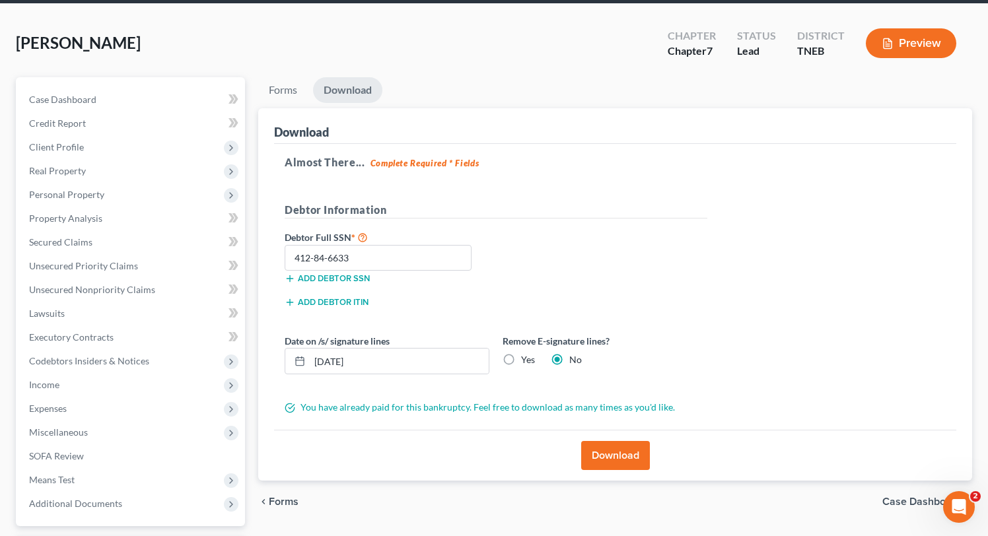
click at [627, 469] on button "Download" at bounding box center [615, 455] width 69 height 29
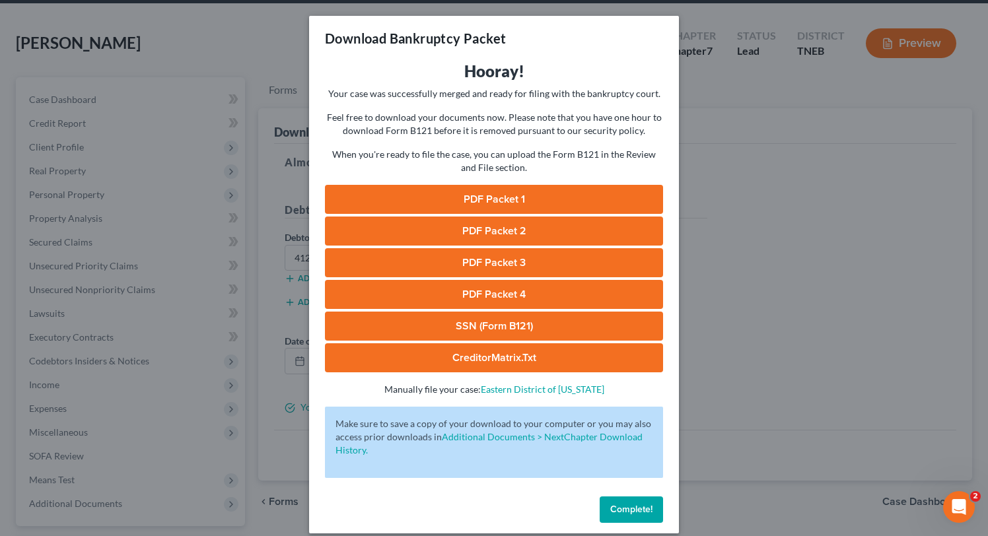
click at [529, 192] on link "PDF Packet 1" at bounding box center [494, 199] width 338 height 29
click at [497, 222] on link "PDF Packet 2" at bounding box center [494, 231] width 338 height 29
click at [474, 257] on link "PDF Packet 3" at bounding box center [494, 262] width 338 height 29
click at [464, 292] on link "PDF Packet 4" at bounding box center [494, 294] width 338 height 29
click at [500, 327] on link "SSN (Form B121)" at bounding box center [494, 326] width 338 height 29
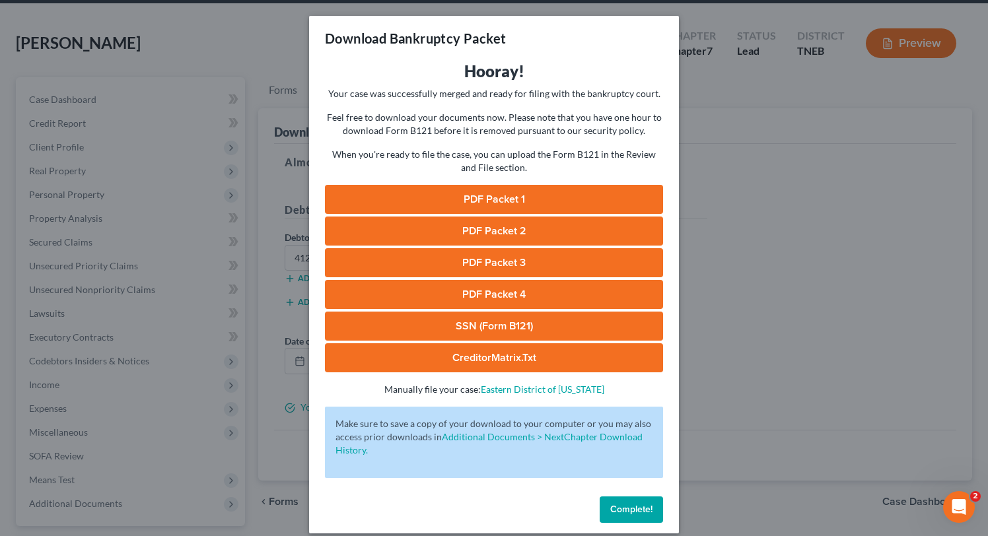
click at [481, 351] on link "CreditorMatrix.txt" at bounding box center [494, 357] width 338 height 29
click at [632, 509] on span "Complete!" at bounding box center [631, 509] width 42 height 11
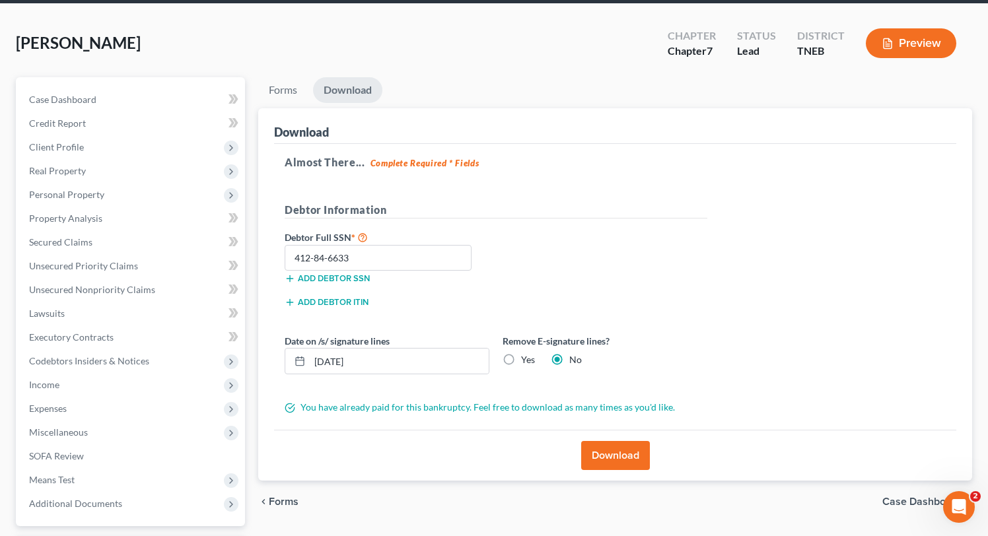
scroll to position [0, 0]
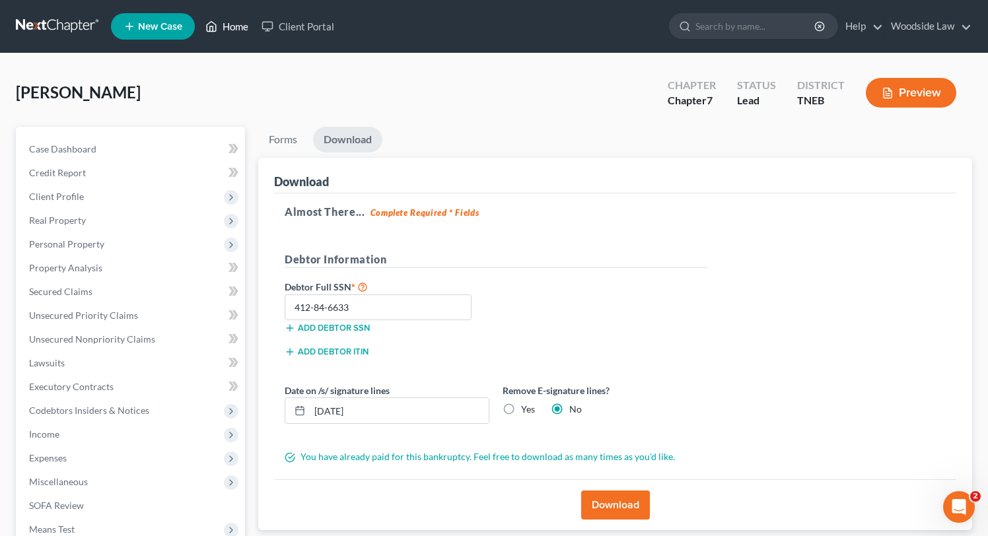
click at [234, 27] on link "Home" at bounding box center [227, 27] width 56 height 24
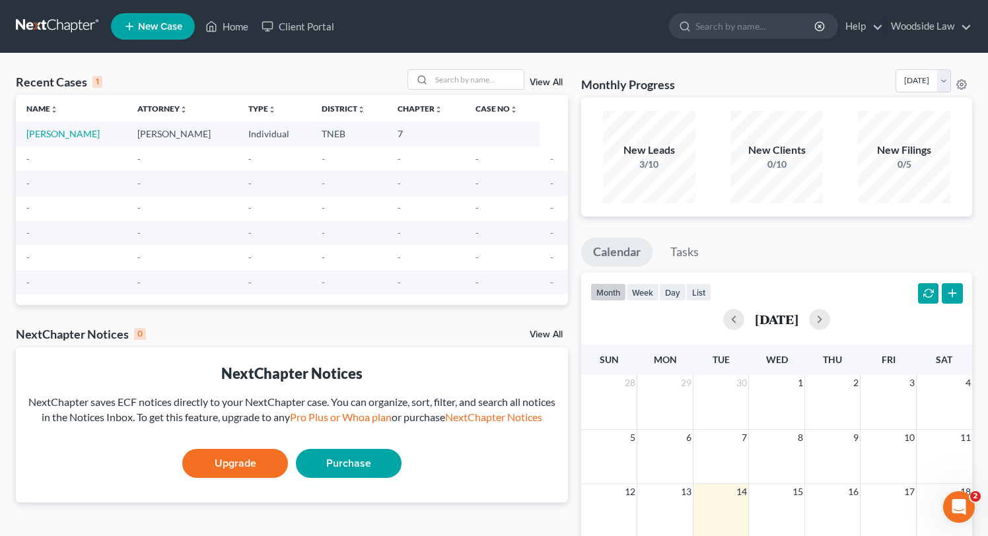
click at [550, 83] on link "View All" at bounding box center [545, 82] width 33 height 9
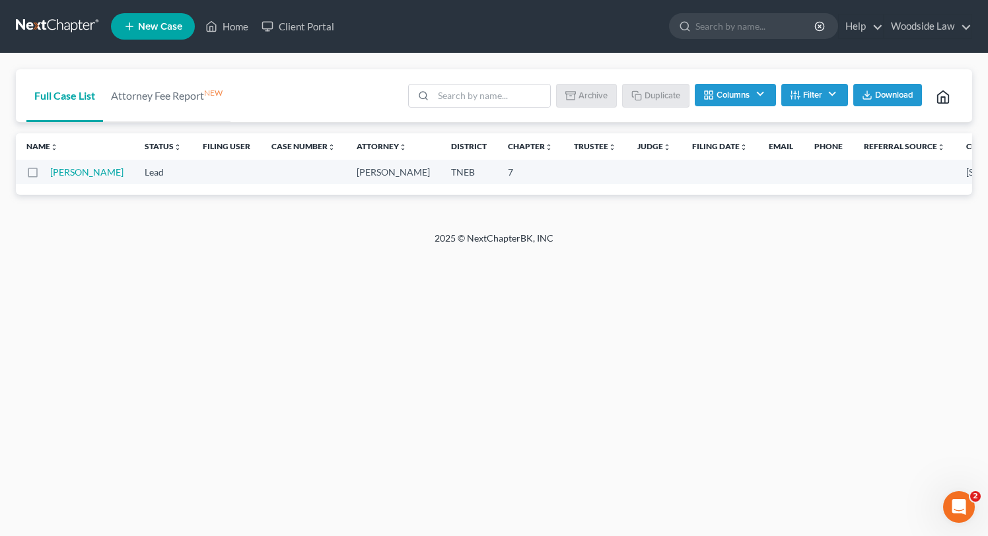
click at [45, 176] on label at bounding box center [45, 176] width 0 height 0
click at [50, 170] on input "checkbox" at bounding box center [54, 170] width 9 height 9
click at [573, 96] on polyline "button" at bounding box center [572, 96] width 8 height 6
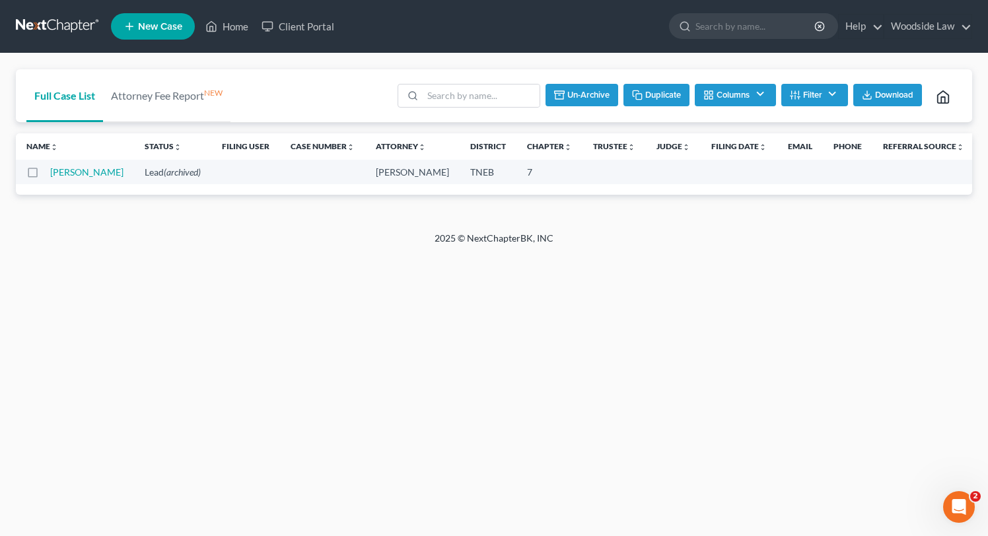
checkbox input "false"
click at [240, 27] on link "Home" at bounding box center [227, 27] width 56 height 24
